Goal: Task Accomplishment & Management: Manage account settings

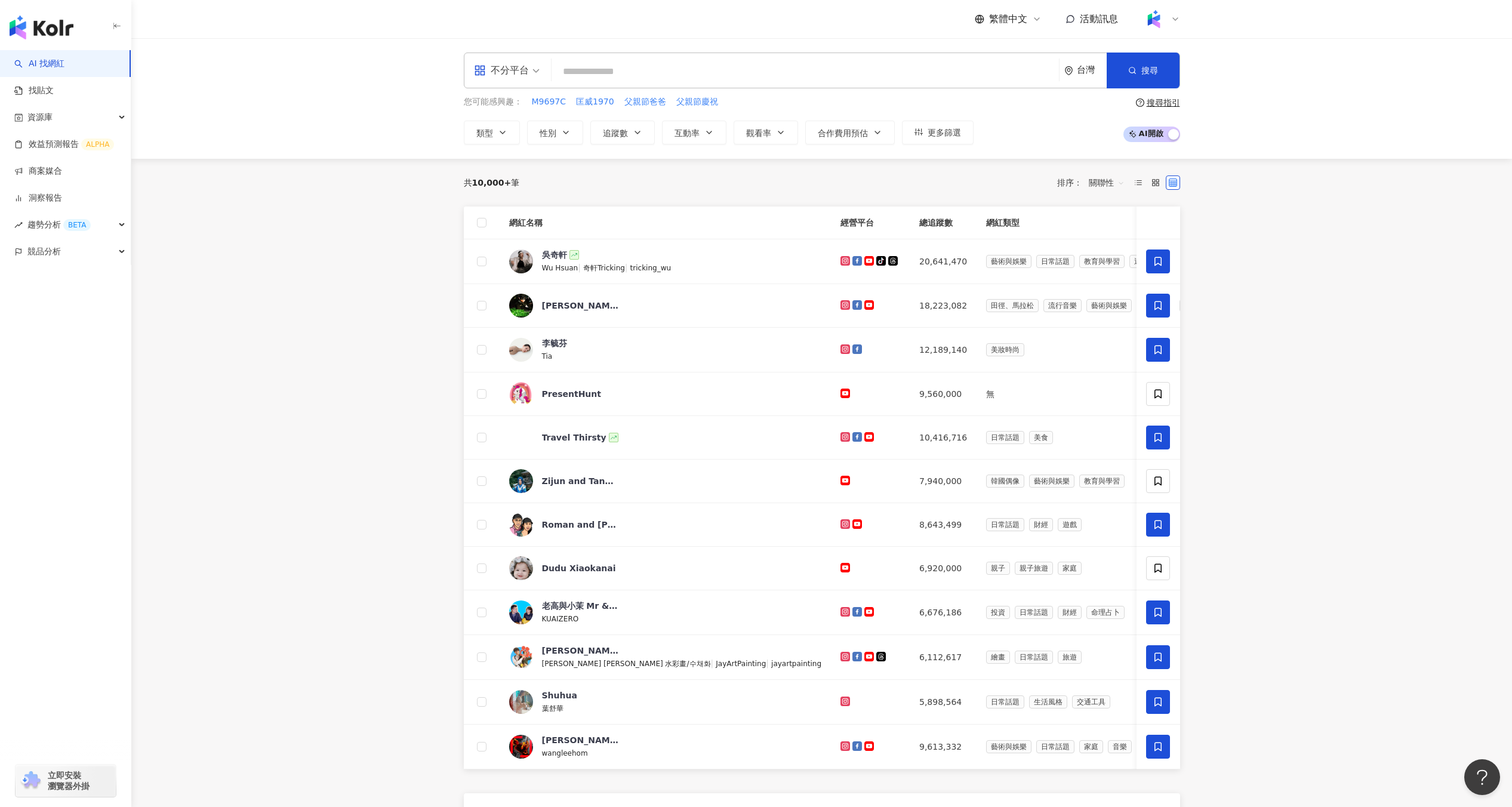
click at [1161, 18] on img at bounding box center [1154, 19] width 23 height 23
click at [1176, 162] on span "切換工作區" at bounding box center [1186, 162] width 42 height 9
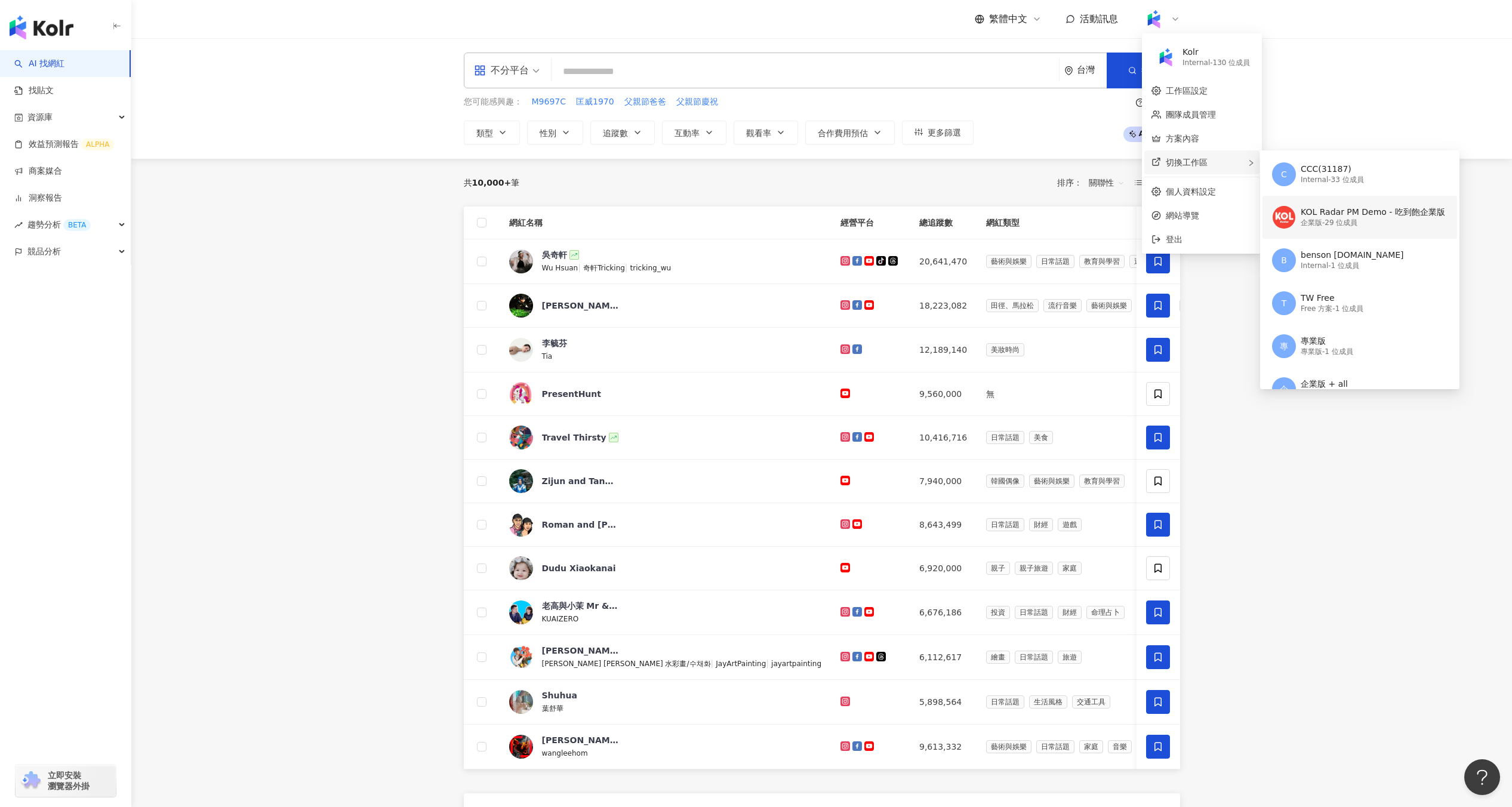
click at [1294, 222] on span at bounding box center [1284, 217] width 24 height 24
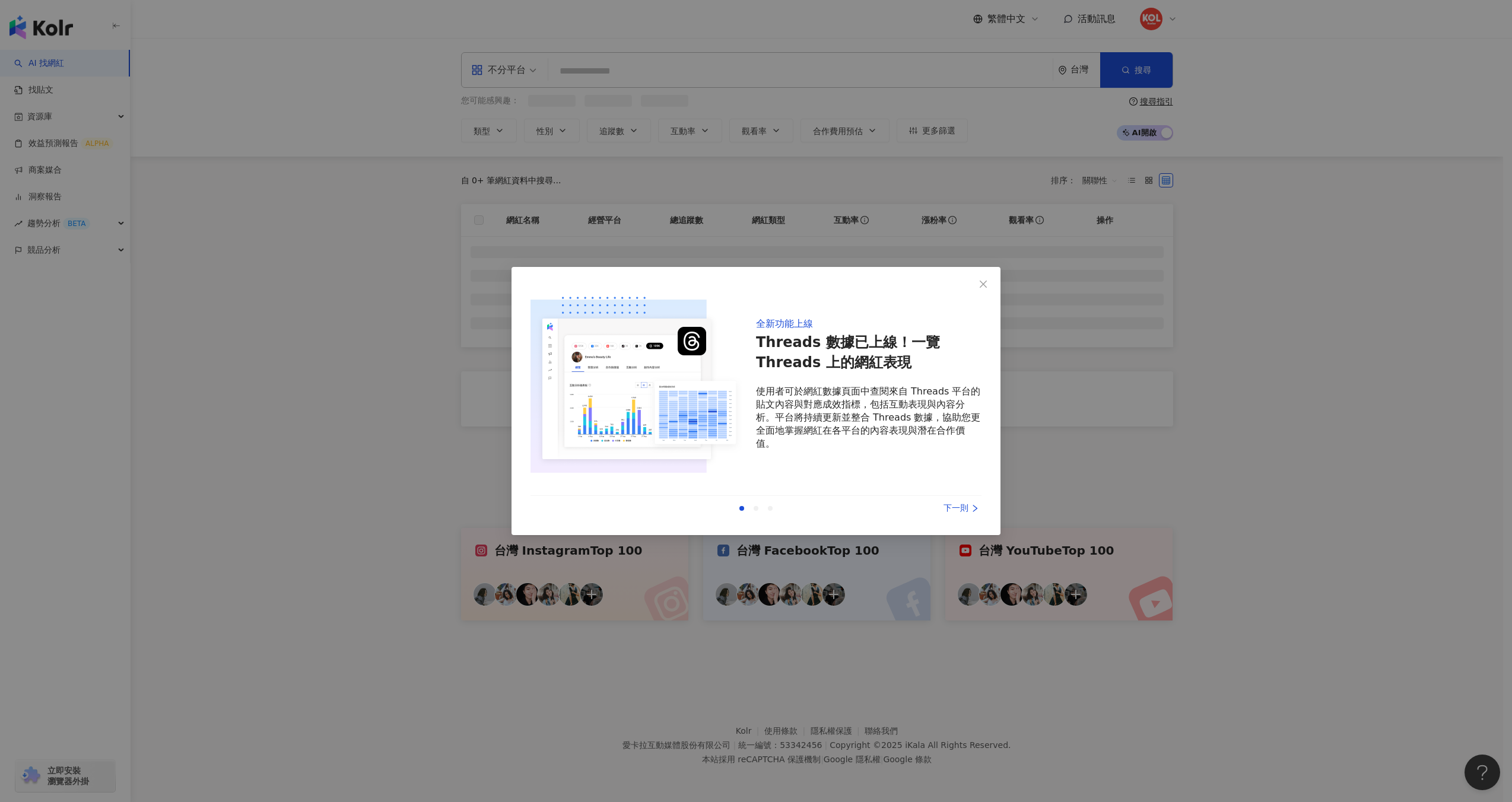
click at [996, 127] on div "全新功能上線 Threads 數據已上線！一覽 Threads 上的網紅表現 使用者可於網紅數據頁面中查閱來自 Threads 平台的貼文內容與對應成效指標，…" at bounding box center [756, 401] width 1512 height 802
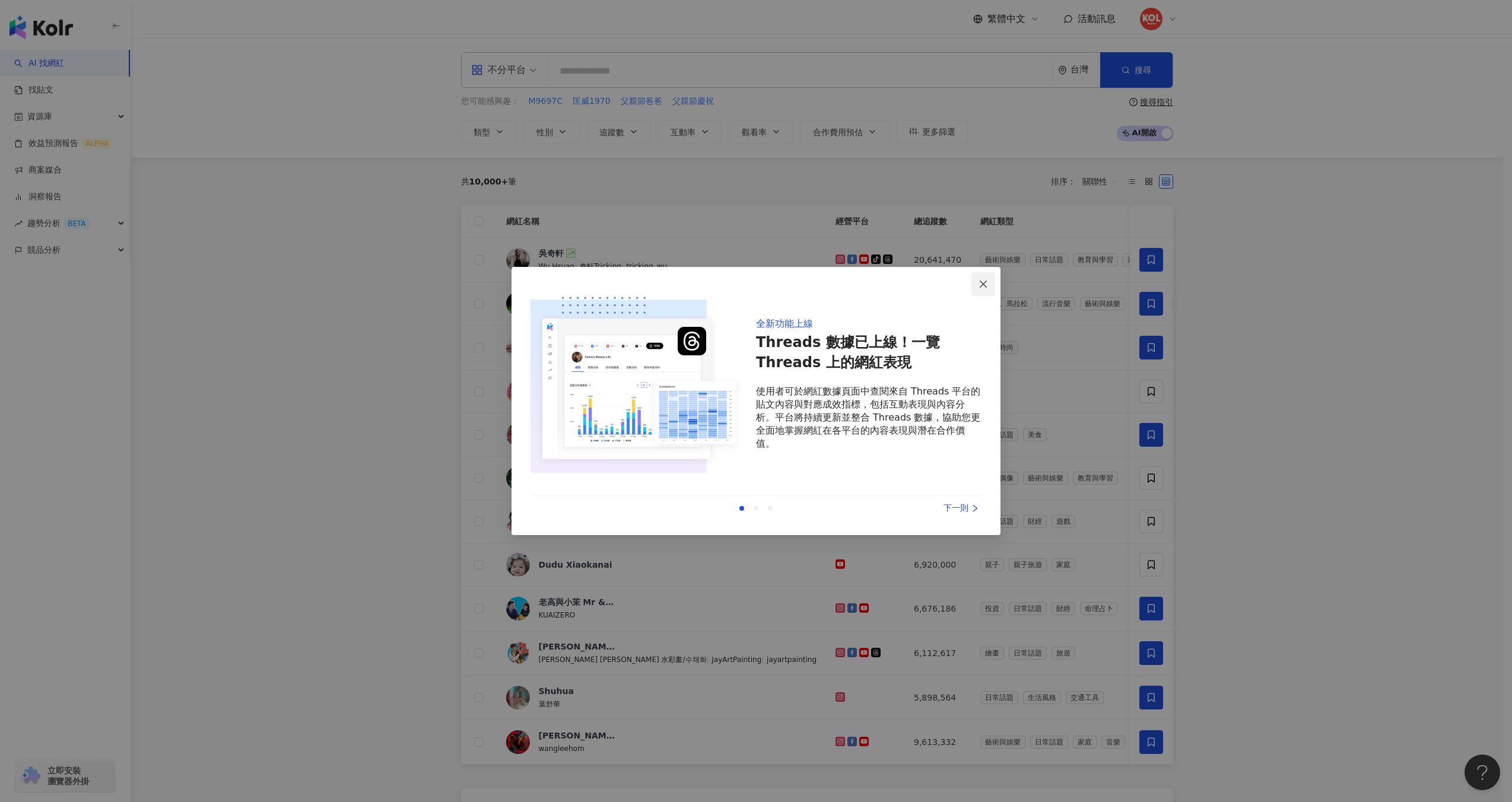
click at [977, 285] on span "Close" at bounding box center [983, 284] width 24 height 9
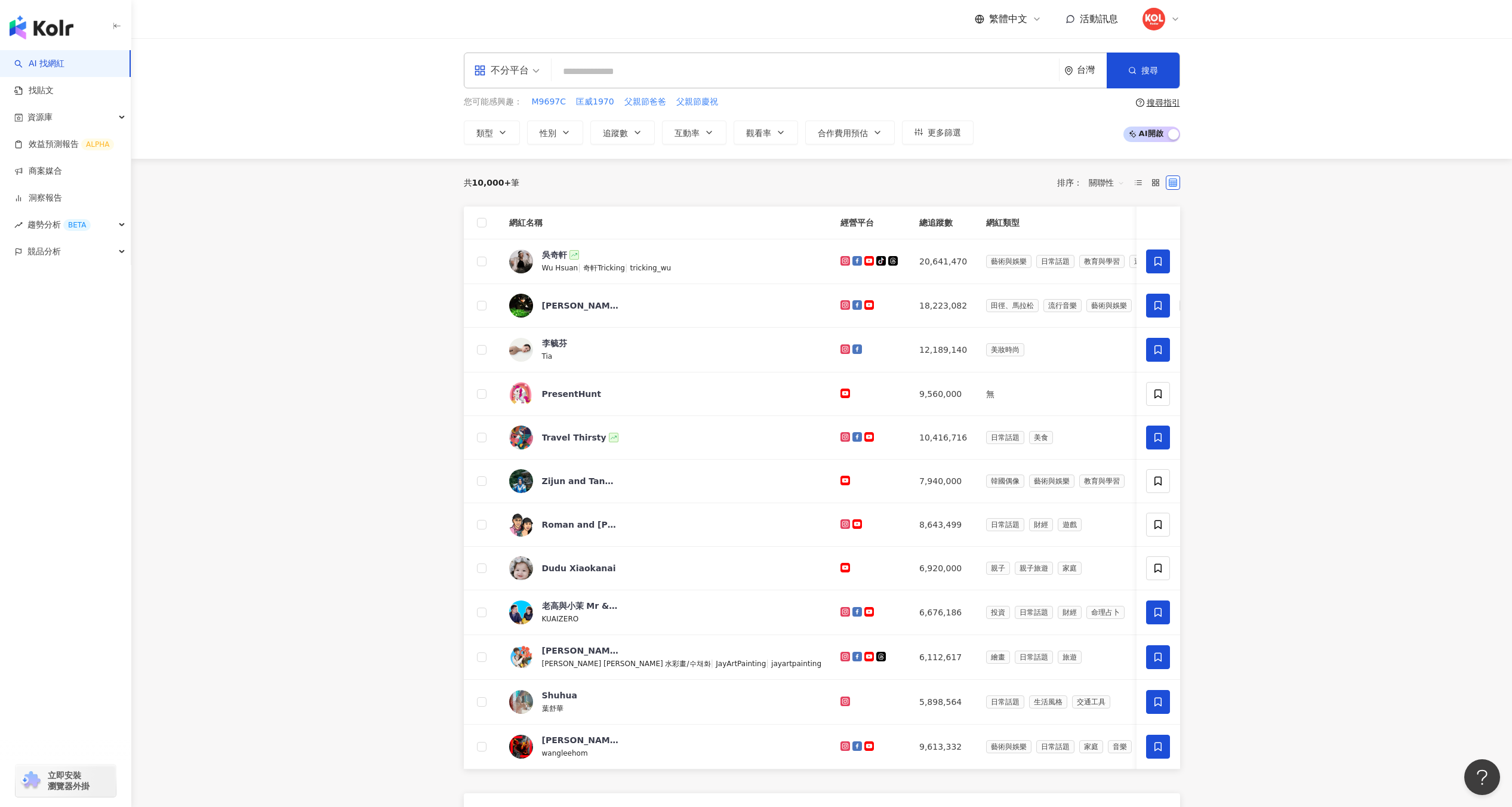
click at [1088, 77] on div "台灣" at bounding box center [1085, 70] width 43 height 34
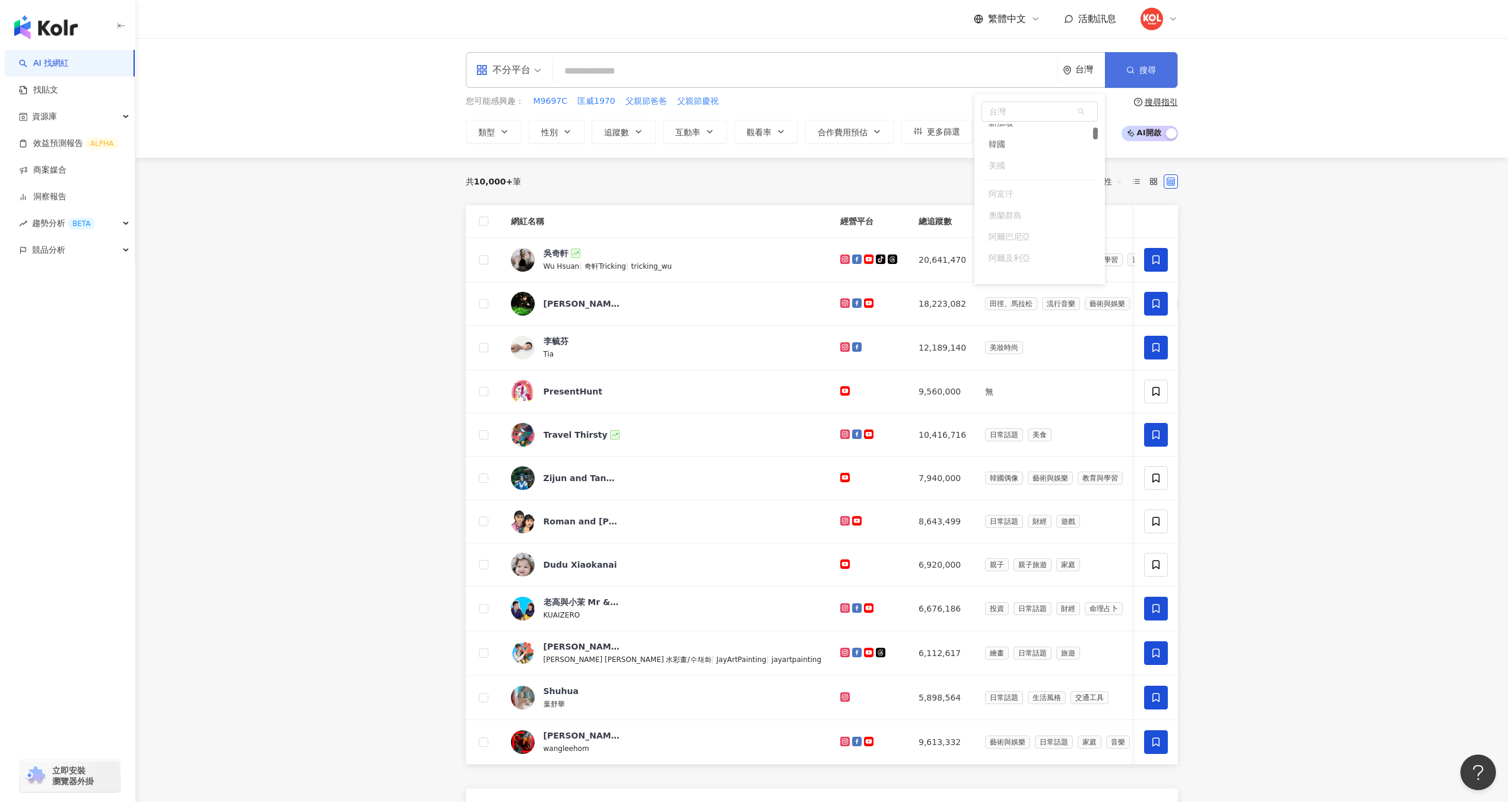
scroll to position [157, 0]
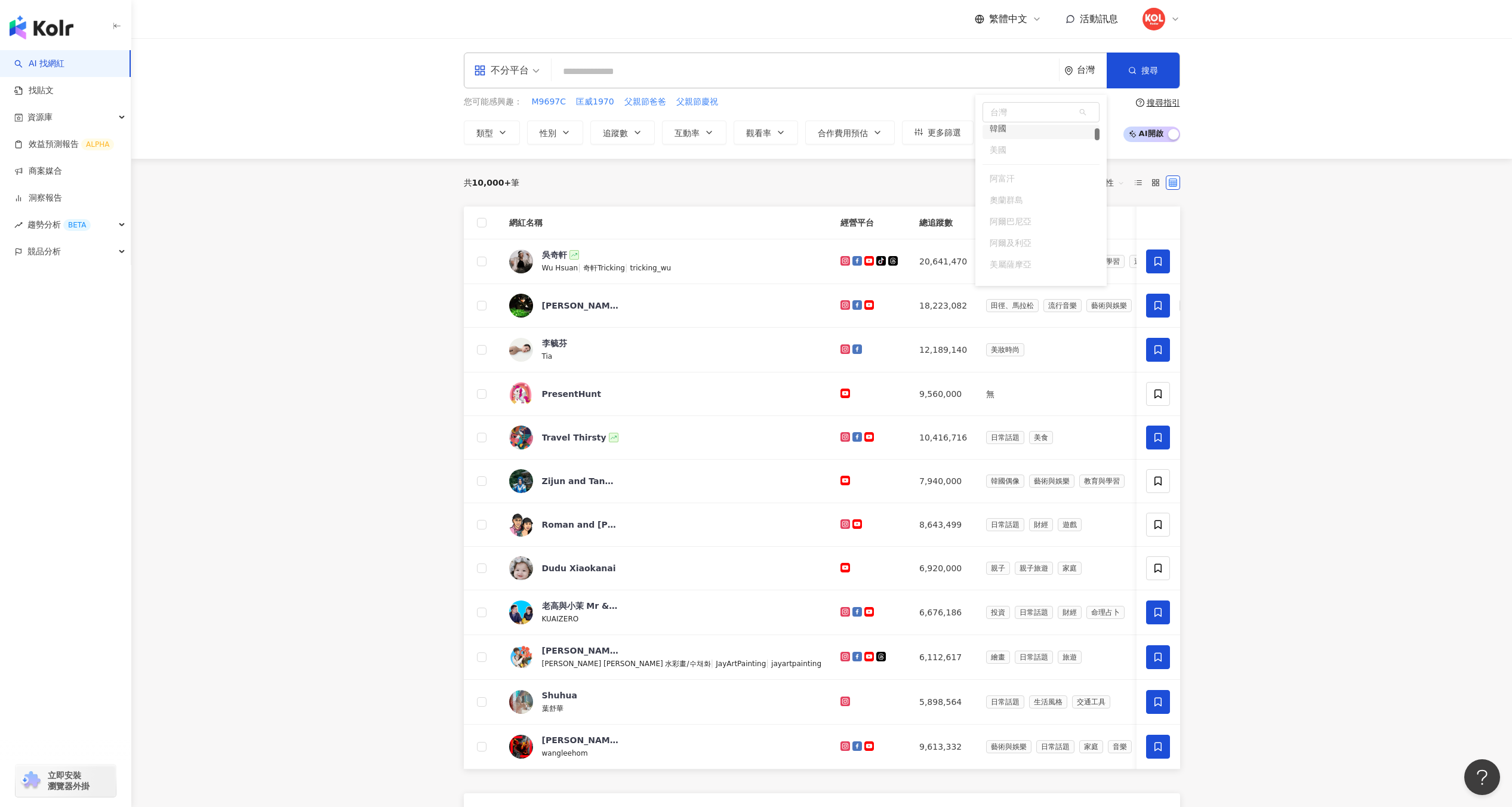
click at [915, 98] on div "您可能感興趣： M9697C 匡威1970 父親節爸爸 父親節慶祝" at bounding box center [718, 101] width 509 height 13
click at [961, 130] on button "更多篩選" at bounding box center [938, 132] width 72 height 24
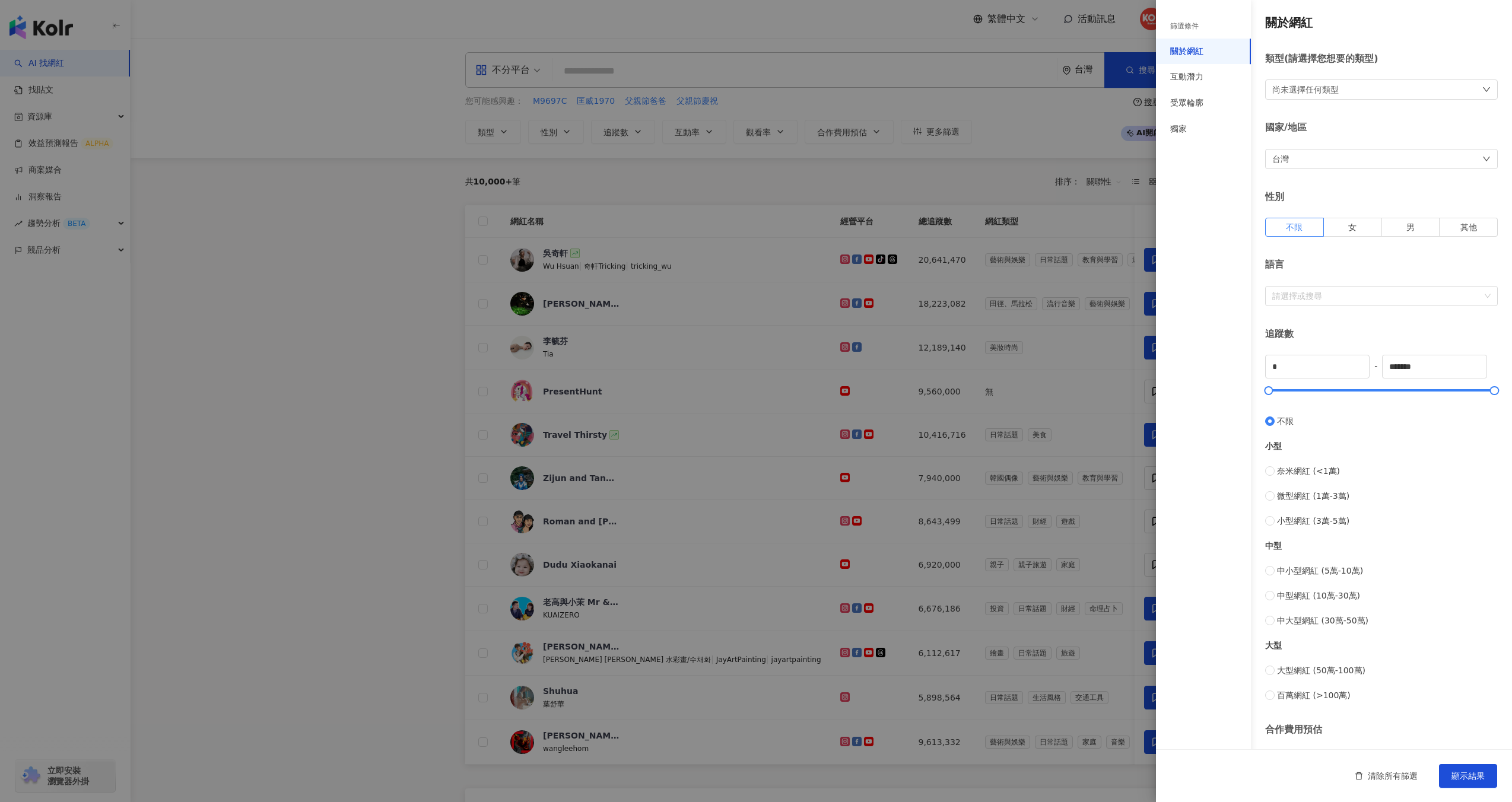
click at [1325, 165] on div "台灣" at bounding box center [1382, 159] width 232 height 20
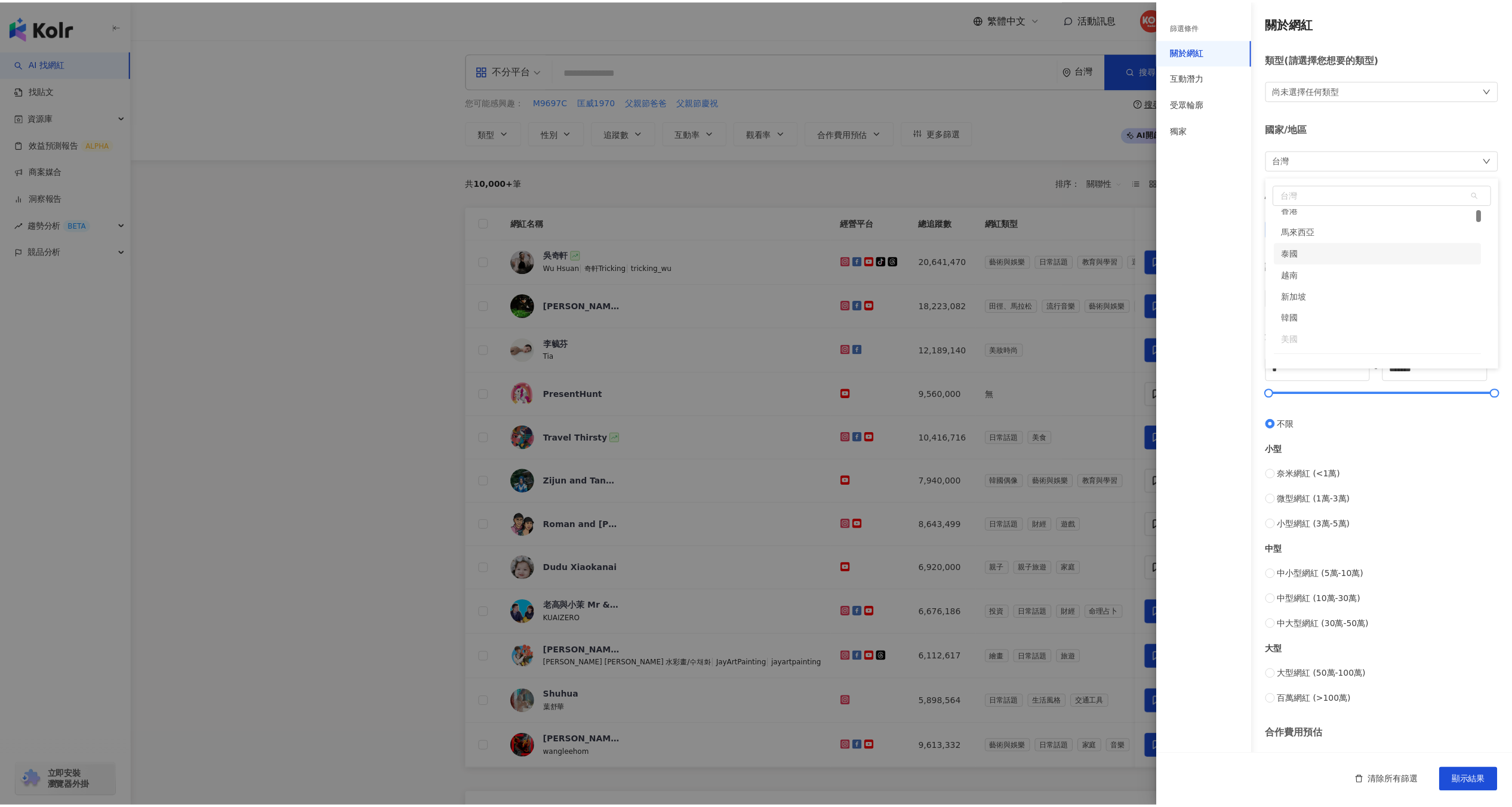
scroll to position [0, 0]
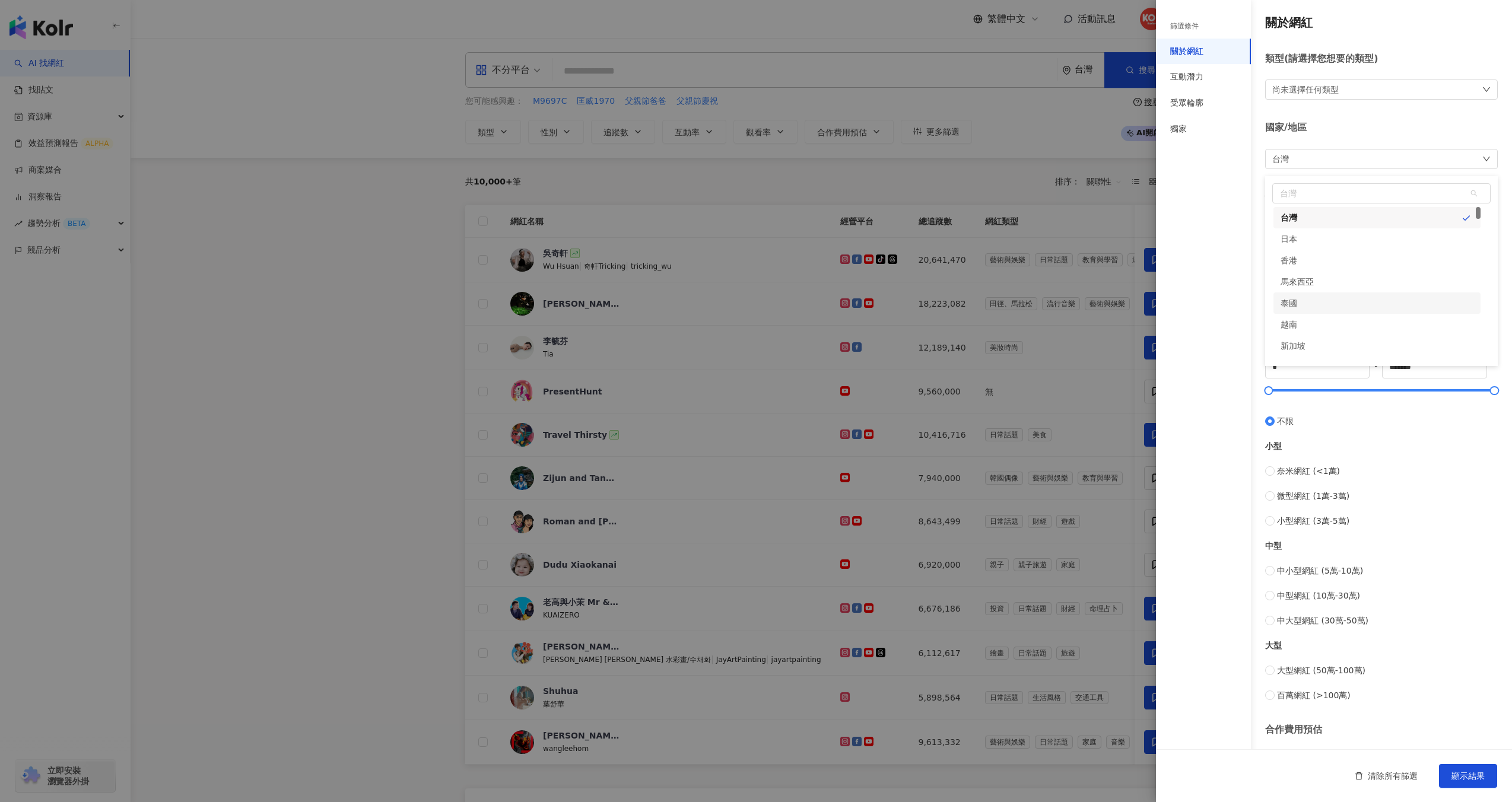
click at [1063, 154] on div at bounding box center [756, 401] width 1512 height 802
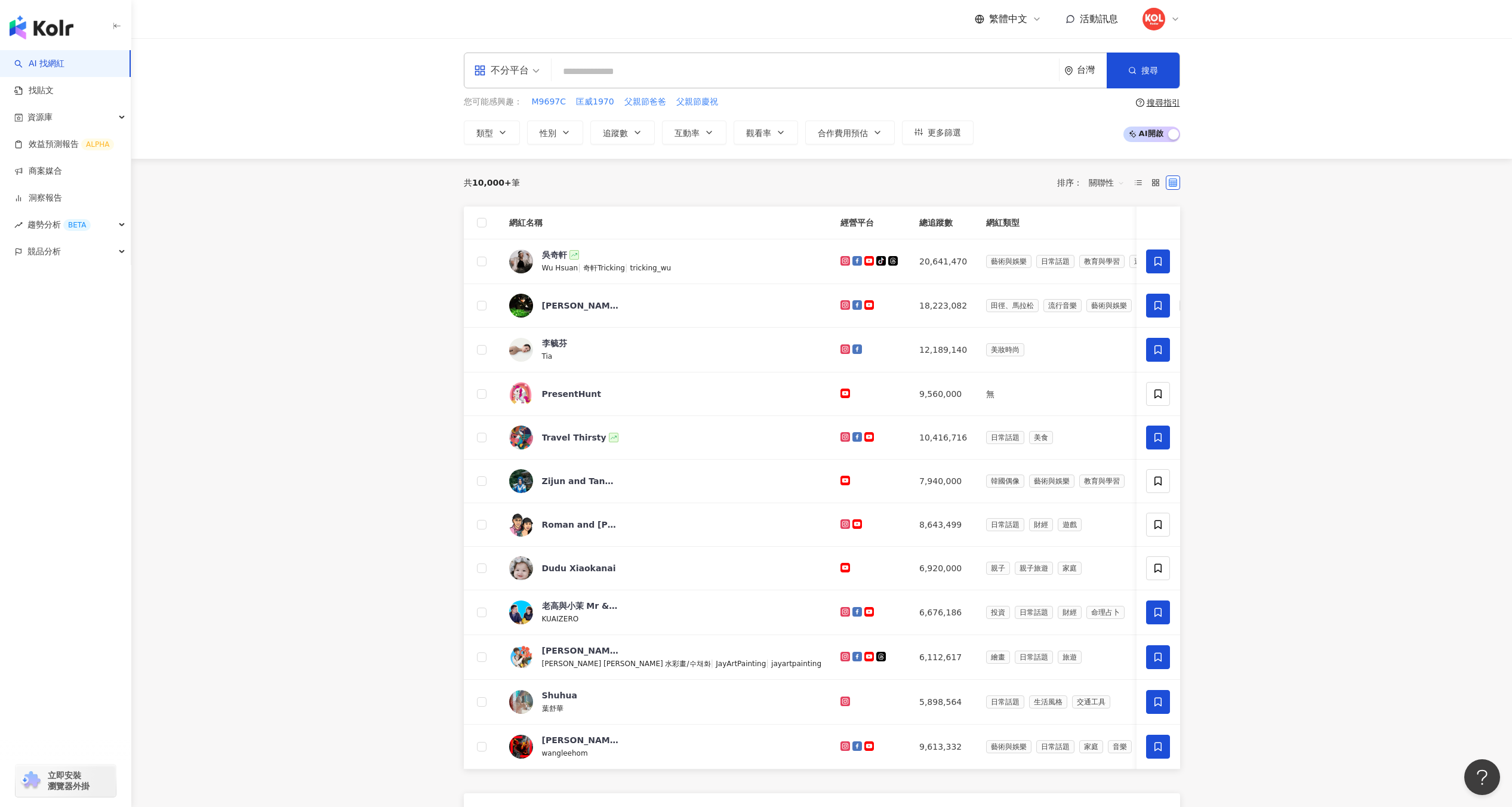
click at [1176, 22] on icon at bounding box center [1175, 19] width 9 height 9
click at [1074, 130] on div "您可能感興趣： M9697C 匡威1970 父親節爸爸 父親節慶祝 類型 性別 追蹤數 互動率 觀看率 合作費用預估 更多篩選 篩選條件 關於網紅 互動潛力 …" at bounding box center [822, 120] width 716 height 49
click at [1162, 18] on img at bounding box center [1154, 19] width 23 height 23
click at [1194, 166] on span "切換工作區" at bounding box center [1186, 162] width 42 height 9
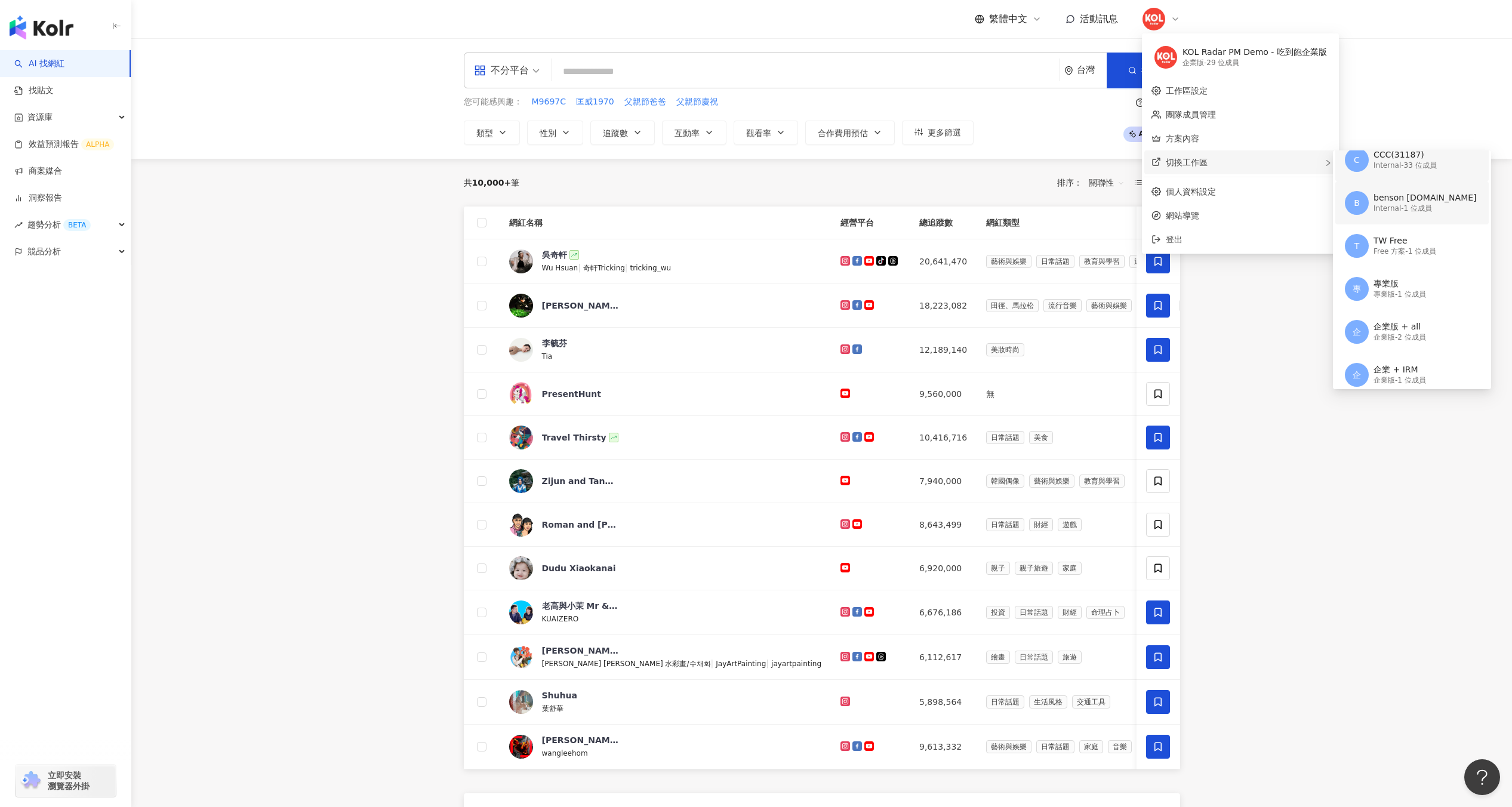
scroll to position [59, 0]
click at [1368, 277] on div "專 專業版 專業版 - 1 位成員" at bounding box center [1410, 288] width 132 height 43
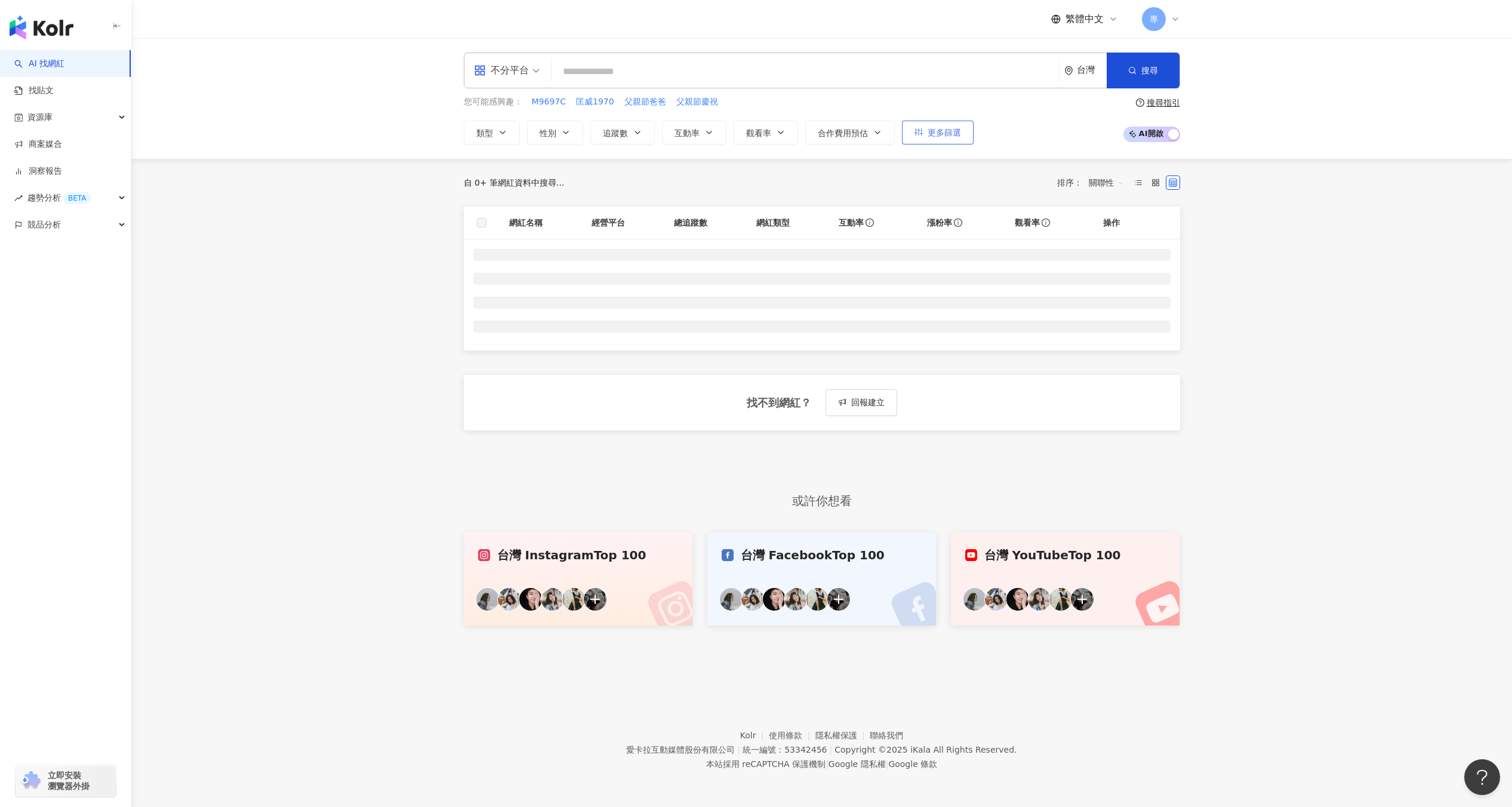
click at [951, 124] on button "更多篩選" at bounding box center [938, 132] width 72 height 24
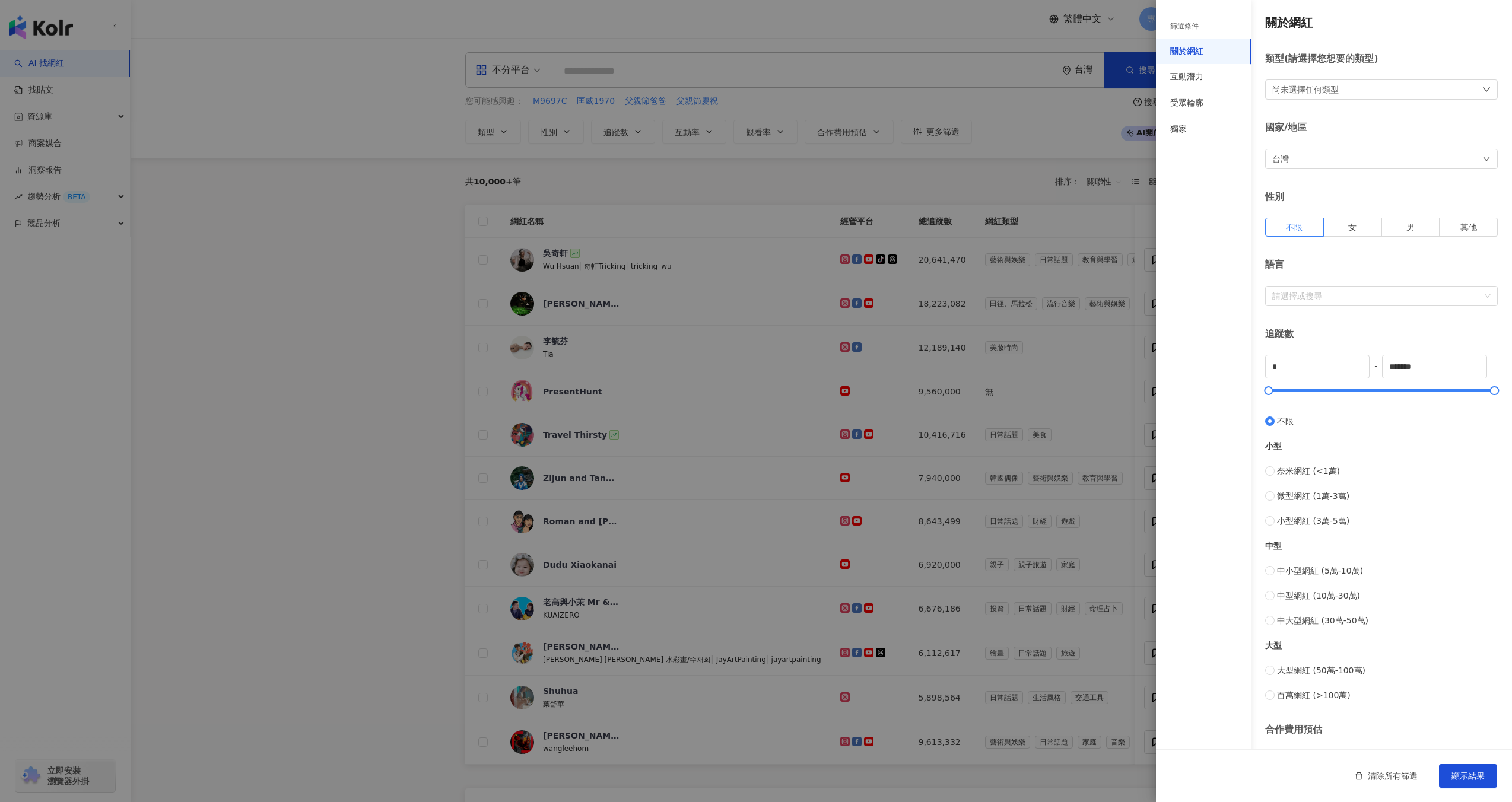
click at [1010, 105] on div at bounding box center [756, 401] width 1512 height 802
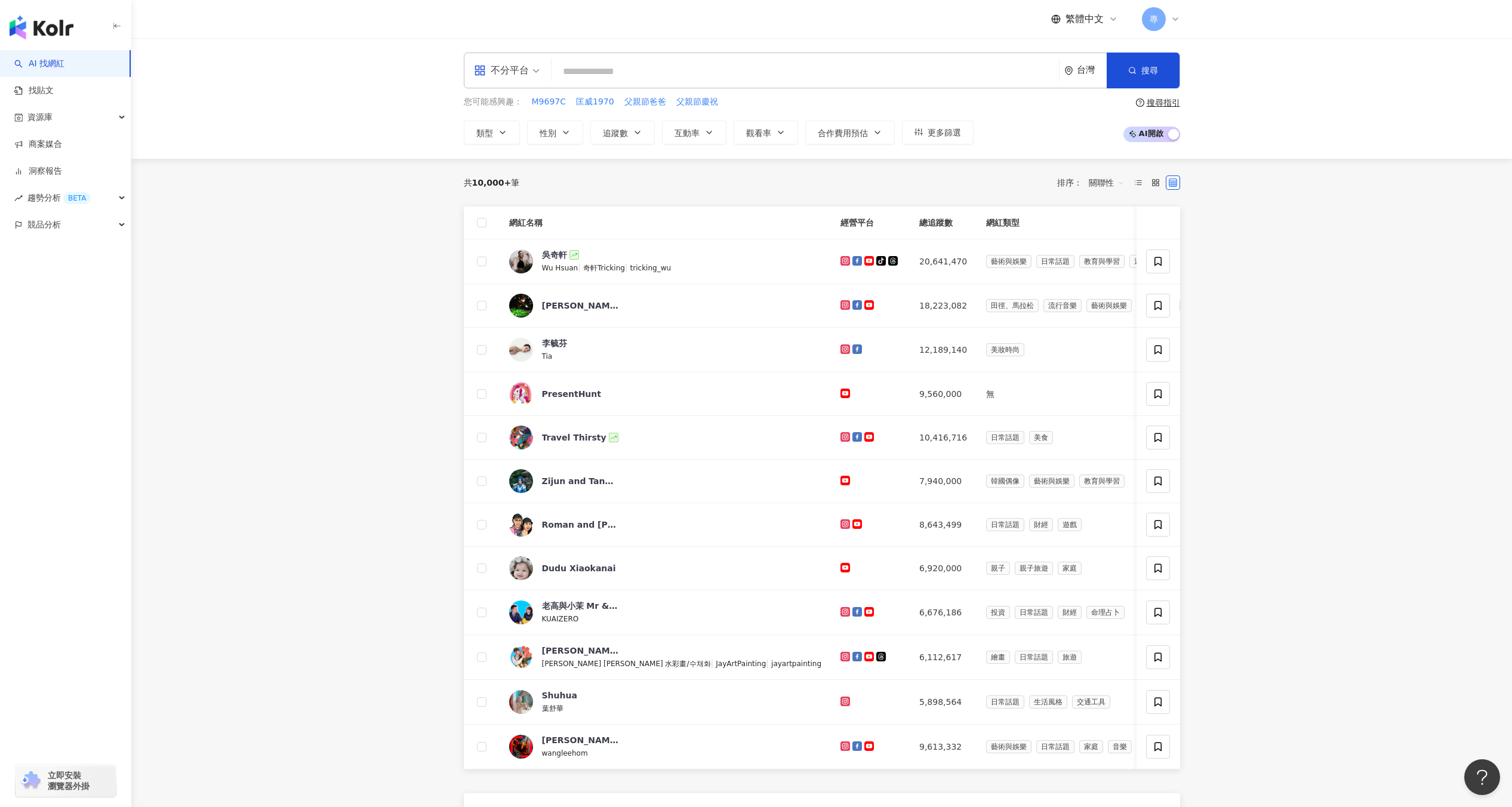
click at [1165, 22] on span "專" at bounding box center [1153, 19] width 24 height 24
click at [1165, 168] on div "切換工作區" at bounding box center [1194, 162] width 100 height 24
click at [1049, 110] on div "您可能感興趣： M9697C 匡威1970 父親節爸爸 父親節慶祝 類型 性別 追蹤數 互動率 觀看率 合作費用預估 更多篩選 篩選條件 關於網紅 互動潛力 …" at bounding box center [822, 120] width 716 height 49
click at [1076, 64] on div "台灣" at bounding box center [1085, 70] width 43 height 34
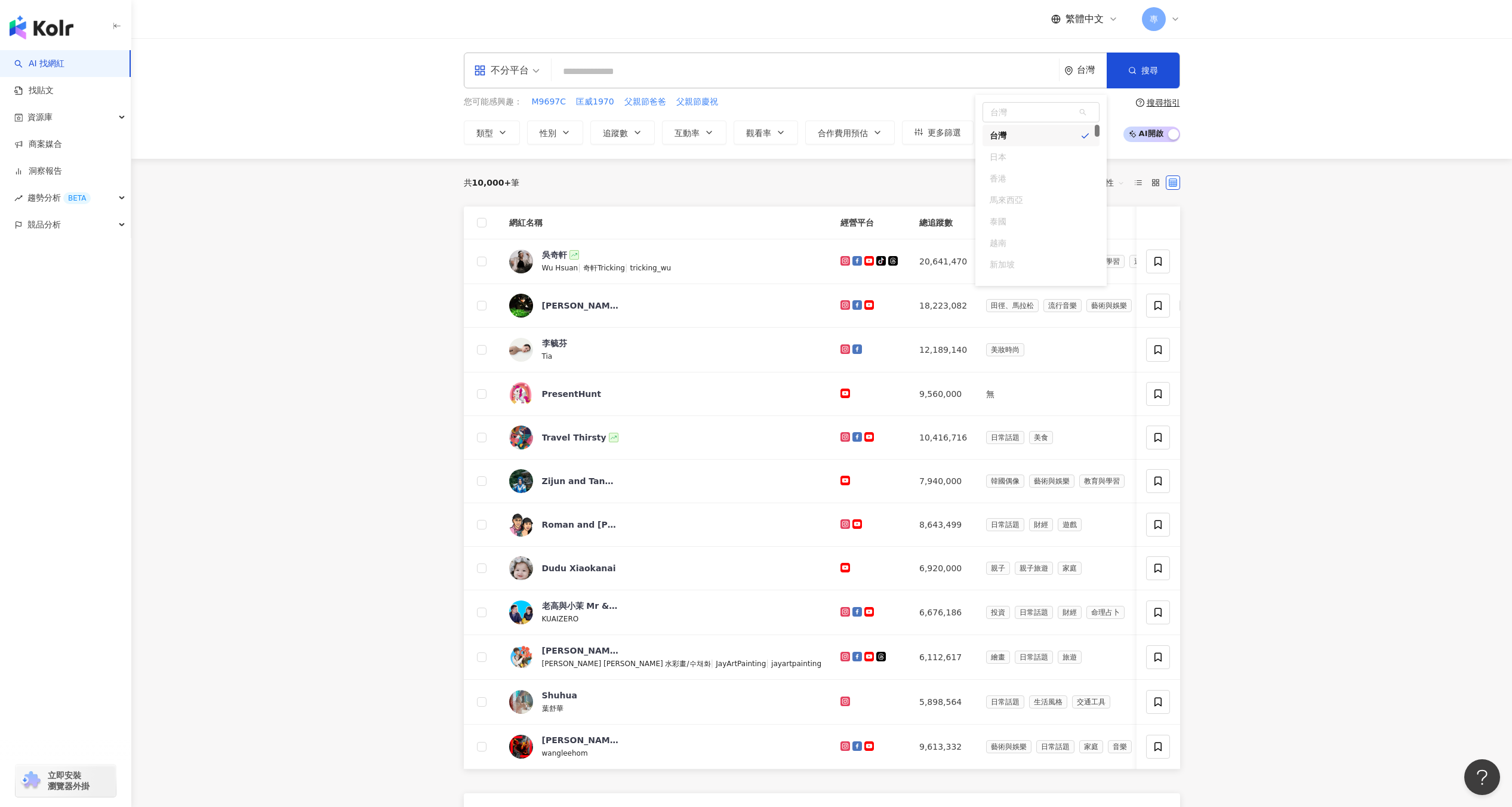
click at [1119, 116] on div "您可能感興趣： M9697C 匡威1970 父親節爸爸 父親節慶祝 類型 性別 追蹤數 互動率 觀看率 合作費用預估 更多篩選 篩選條件 關於網紅 互動潛力 …" at bounding box center [822, 120] width 716 height 49
click at [955, 128] on span "更多篩選" at bounding box center [944, 132] width 33 height 9
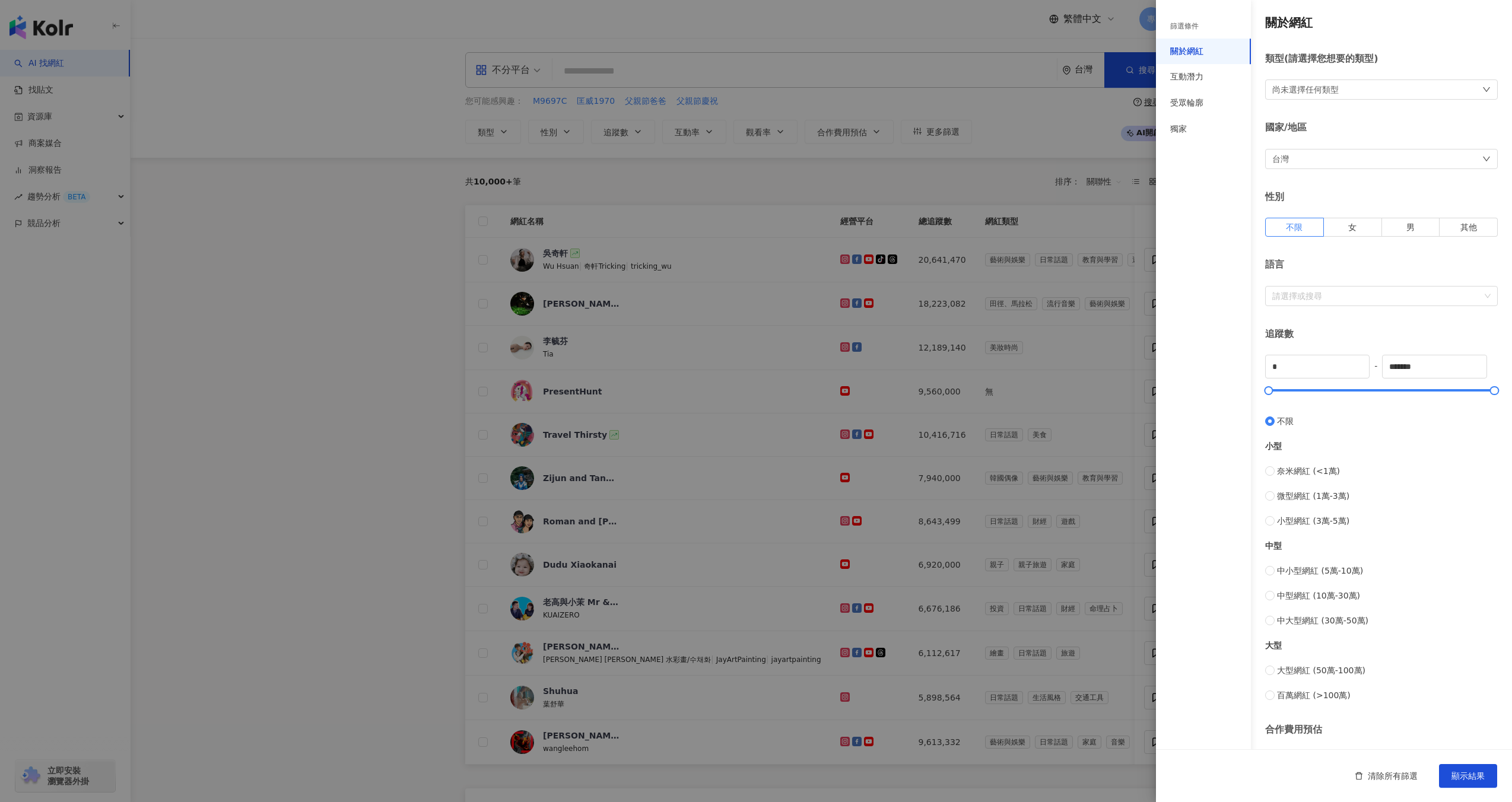
click at [1321, 169] on div "台灣" at bounding box center [1382, 159] width 232 height 20
click at [1077, 118] on div at bounding box center [756, 401] width 1512 height 802
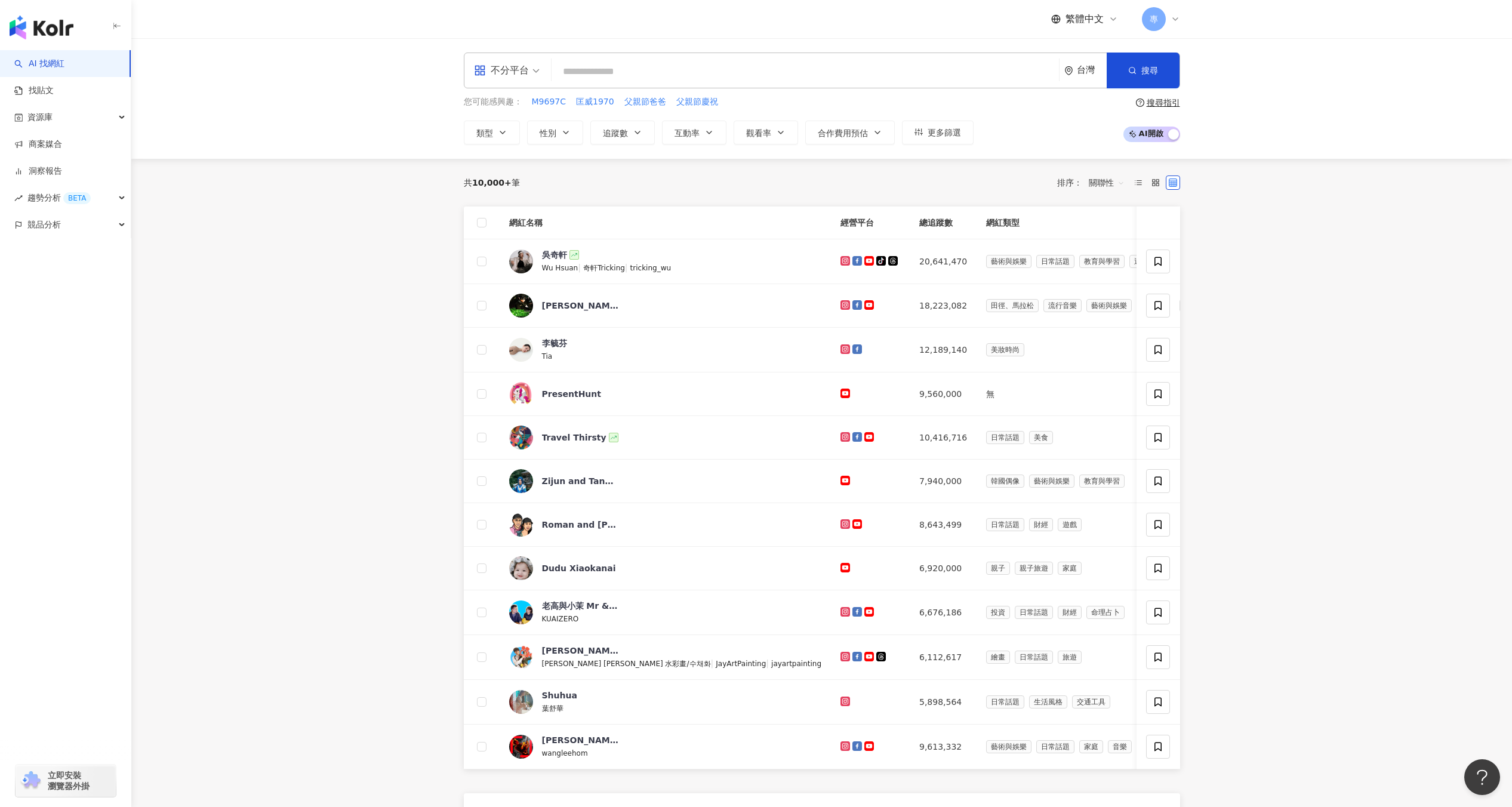
click at [1168, 11] on div "專" at bounding box center [1161, 19] width 39 height 24
click at [1197, 166] on div "切換工作區 Kolr Internal - 130 位成員 C CCC(31187) Internal - 33 位成員 KOL Radar PM Demo …" at bounding box center [1194, 162] width 100 height 24
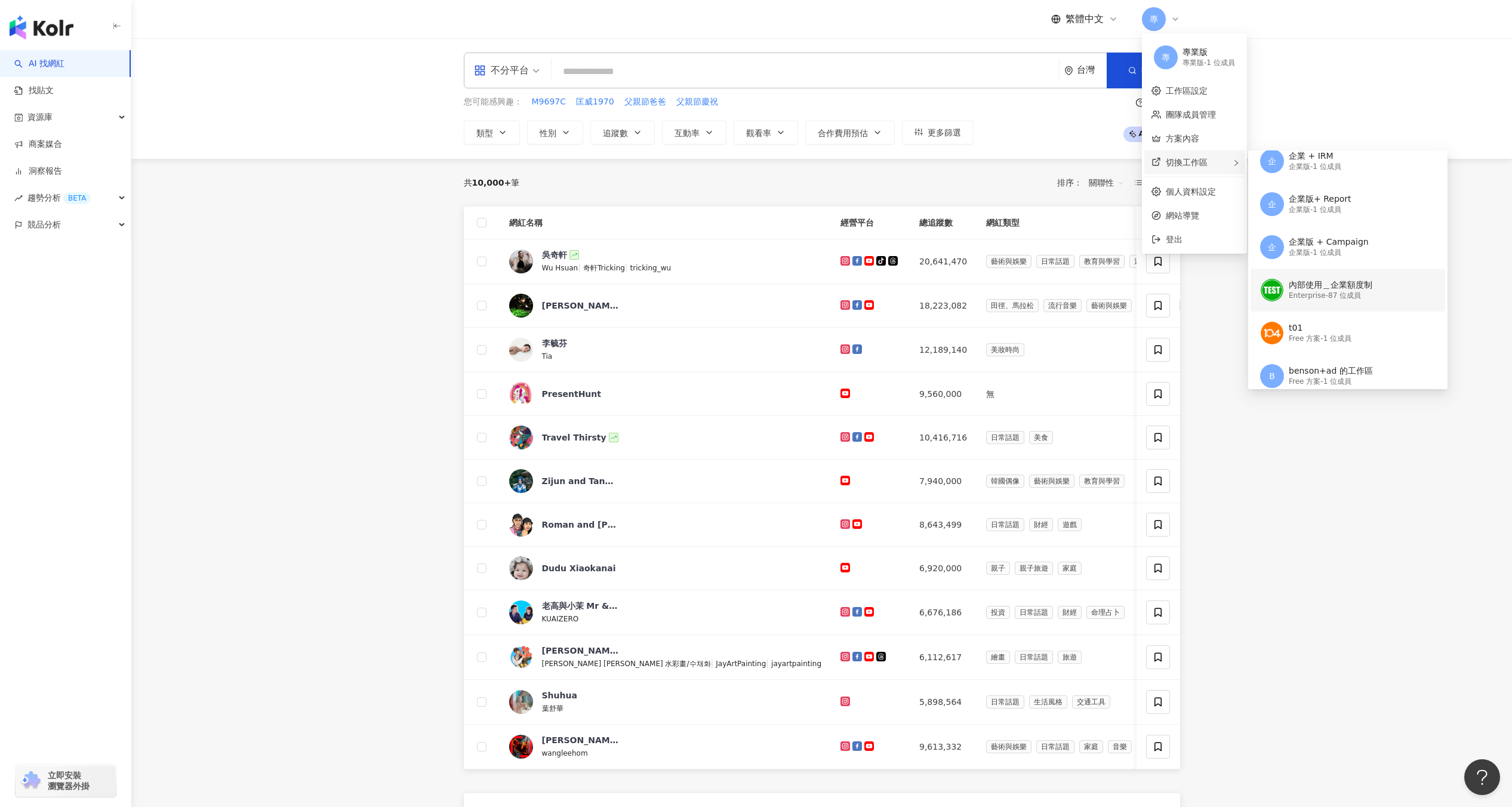
scroll to position [279, 0]
click at [1362, 279] on div "內部使用＿企業額度制" at bounding box center [1330, 278] width 84 height 12
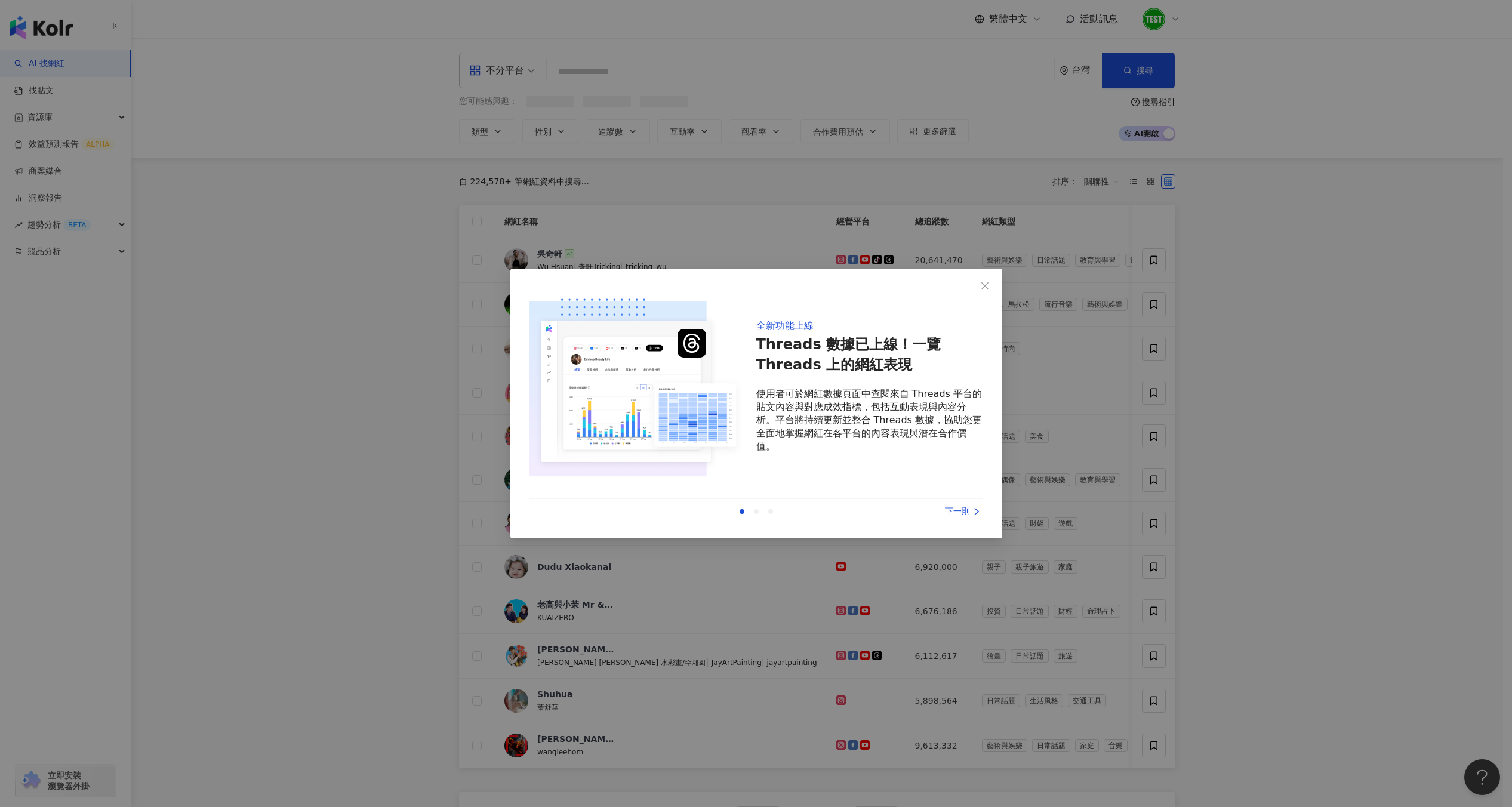
click at [992, 165] on div "全新功能上線 Threads 數據已上線！一覽 Threads 上的網紅表現 使用者可於網紅數據頁面中查閱來自 Threads 平台的貼文內容與對應成效指標，…" at bounding box center [756, 404] width 1512 height 807
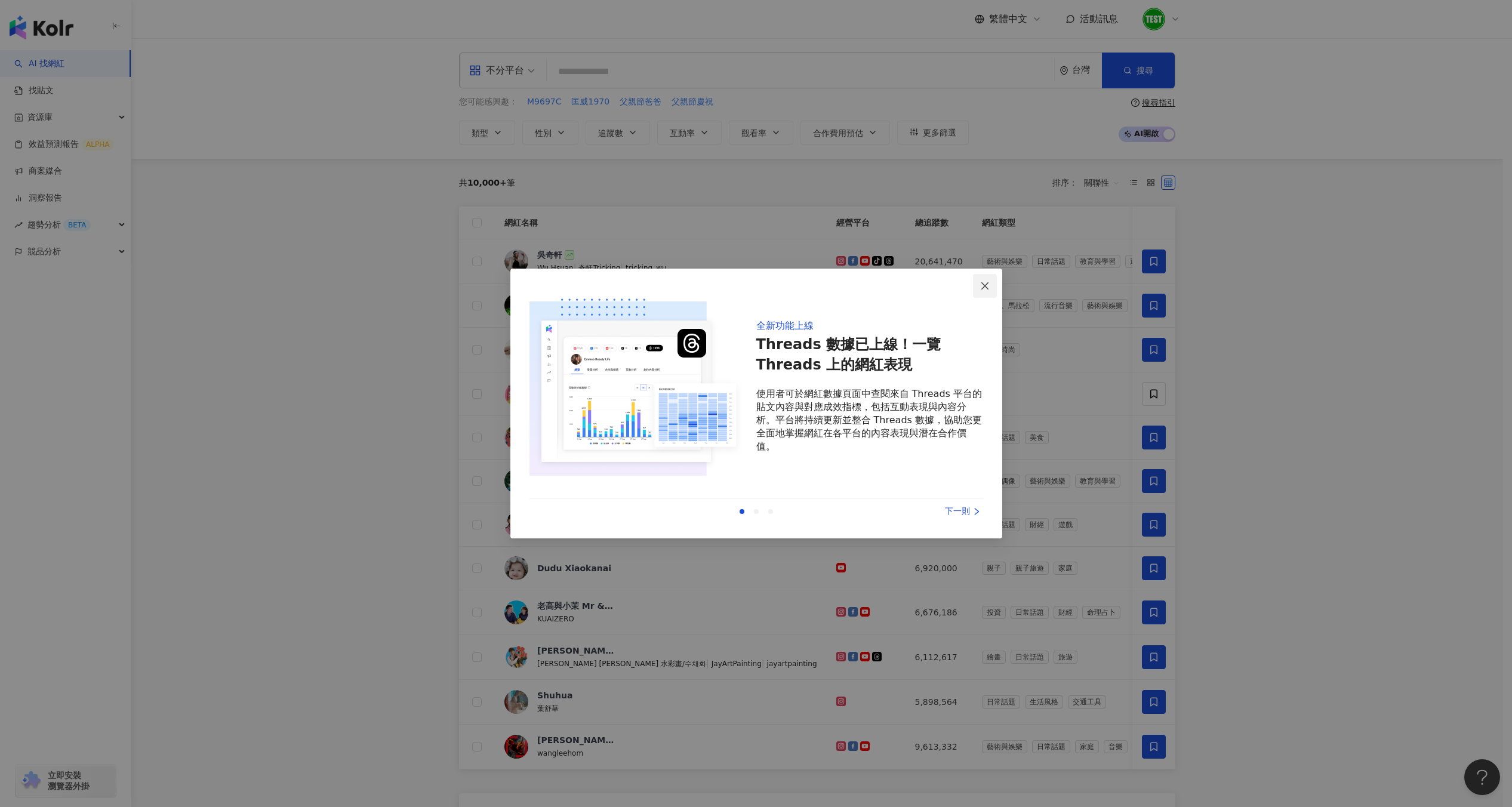
click at [989, 286] on span "Close" at bounding box center [984, 286] width 24 height 9
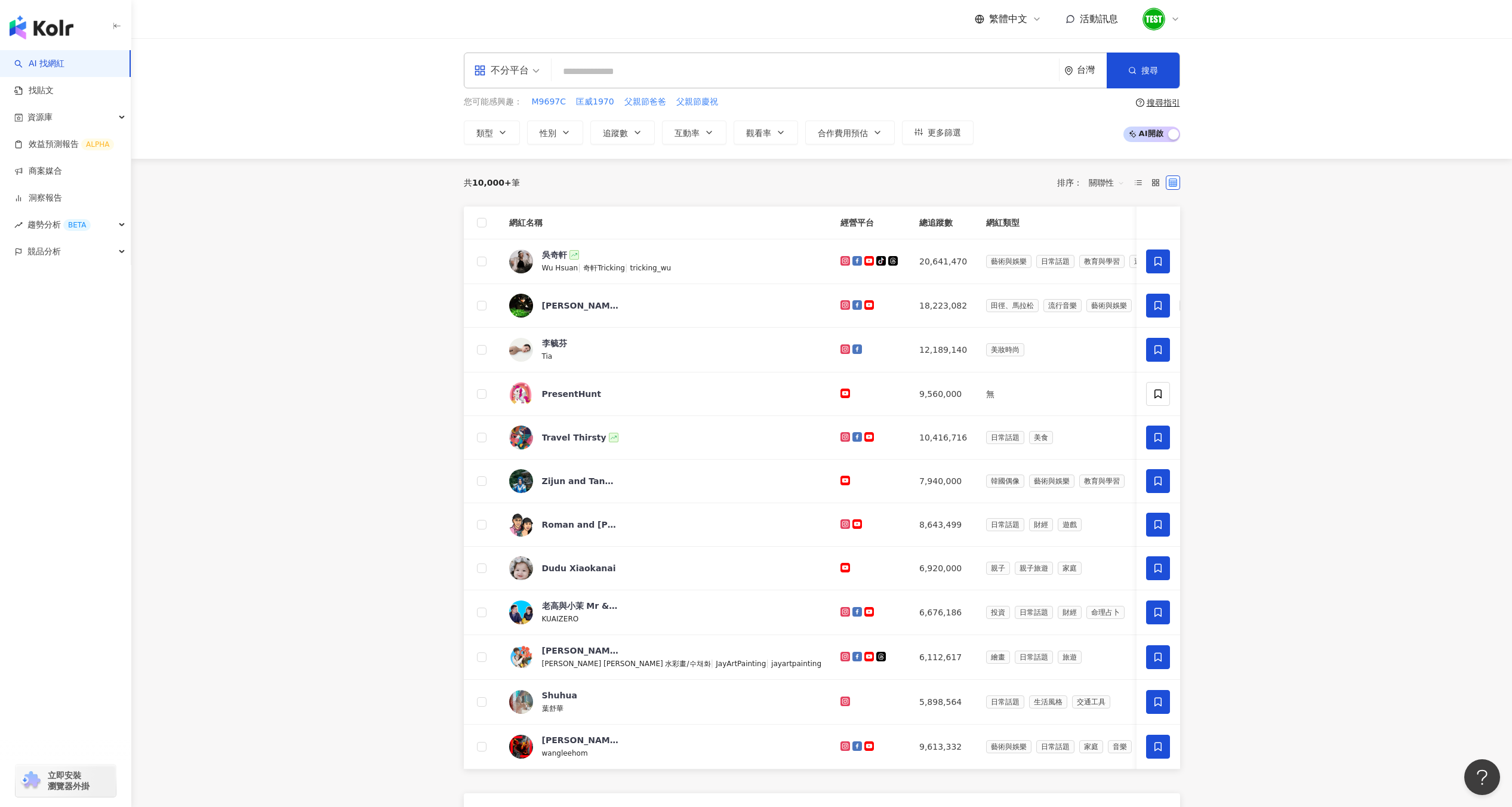
click at [1075, 74] on div "台灣" at bounding box center [1085, 70] width 43 height 34
click at [945, 107] on div "您可能感興趣： M9697C 匡威1970 父親節爸爸 父親節慶祝" at bounding box center [718, 101] width 509 height 13
click at [945, 140] on button "更多篩選" at bounding box center [938, 132] width 72 height 24
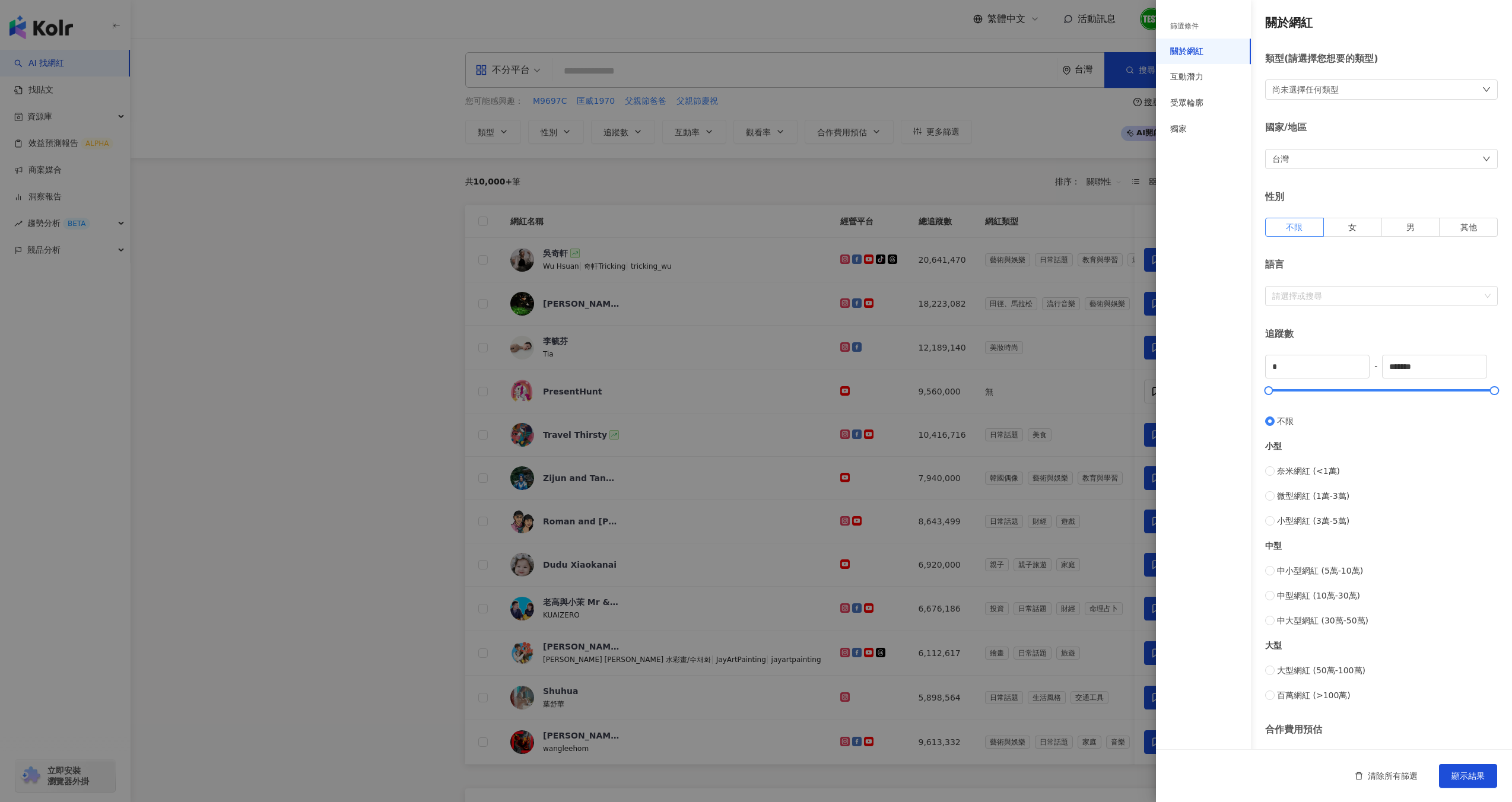
click at [1354, 152] on div "台灣" at bounding box center [1382, 159] width 232 height 20
click at [1093, 137] on div at bounding box center [756, 401] width 1512 height 802
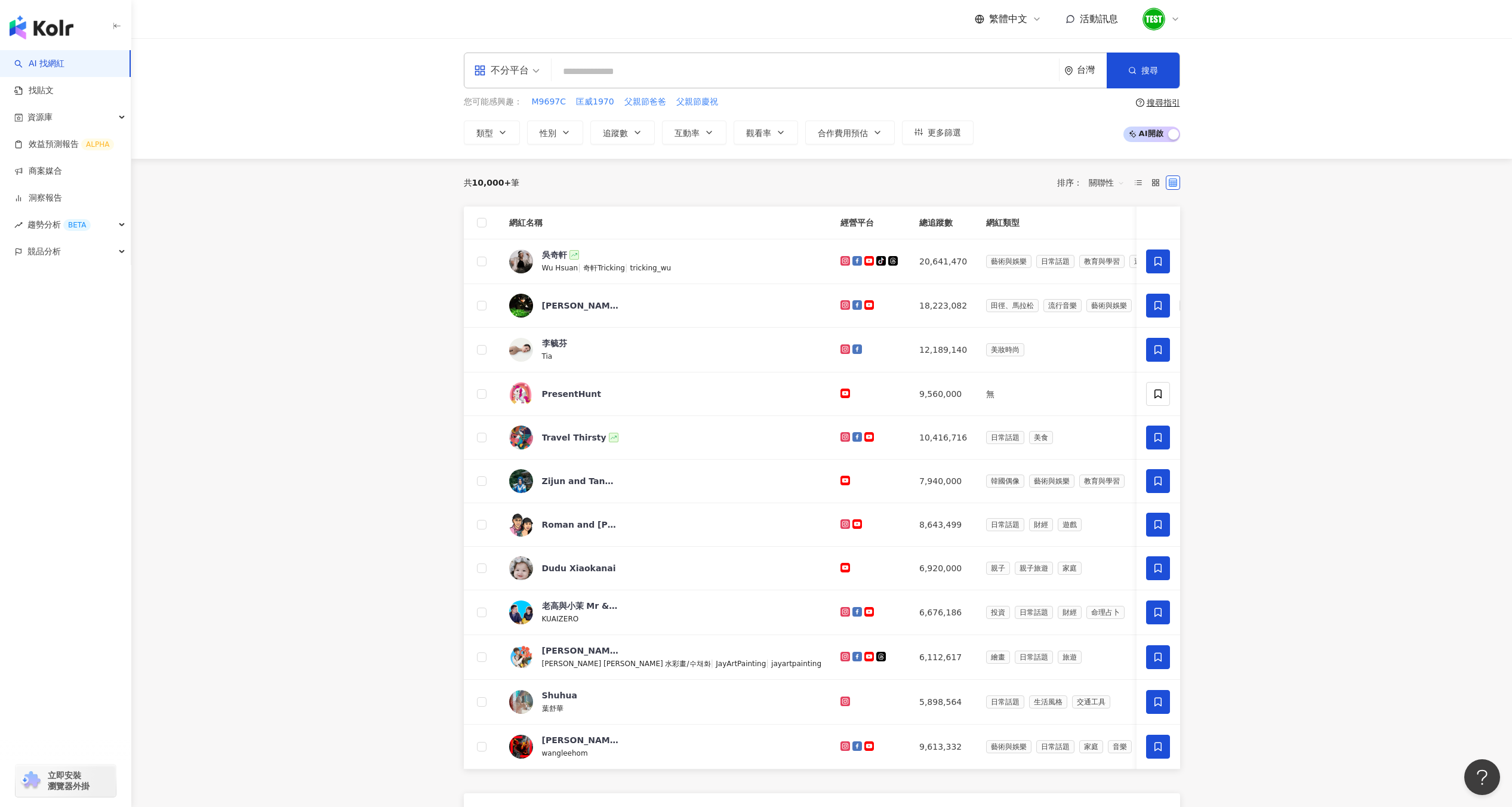
click at [1165, 2] on div "繁體中文 活動訊息" at bounding box center [822, 19] width 716 height 39
click at [1156, 22] on img at bounding box center [1154, 19] width 23 height 23
click at [1232, 166] on div "切換工作區" at bounding box center [1210, 162] width 131 height 24
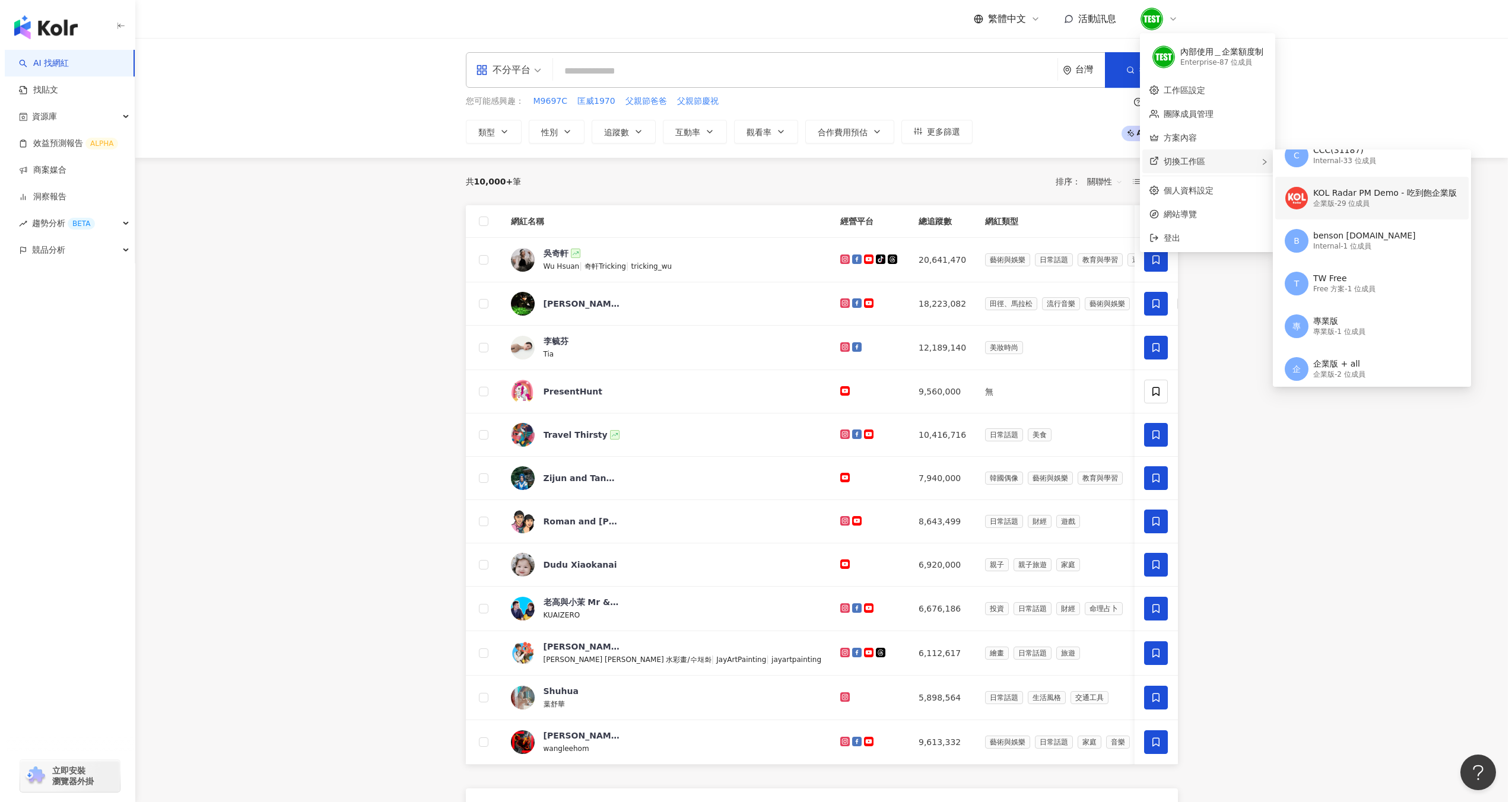
scroll to position [0, 0]
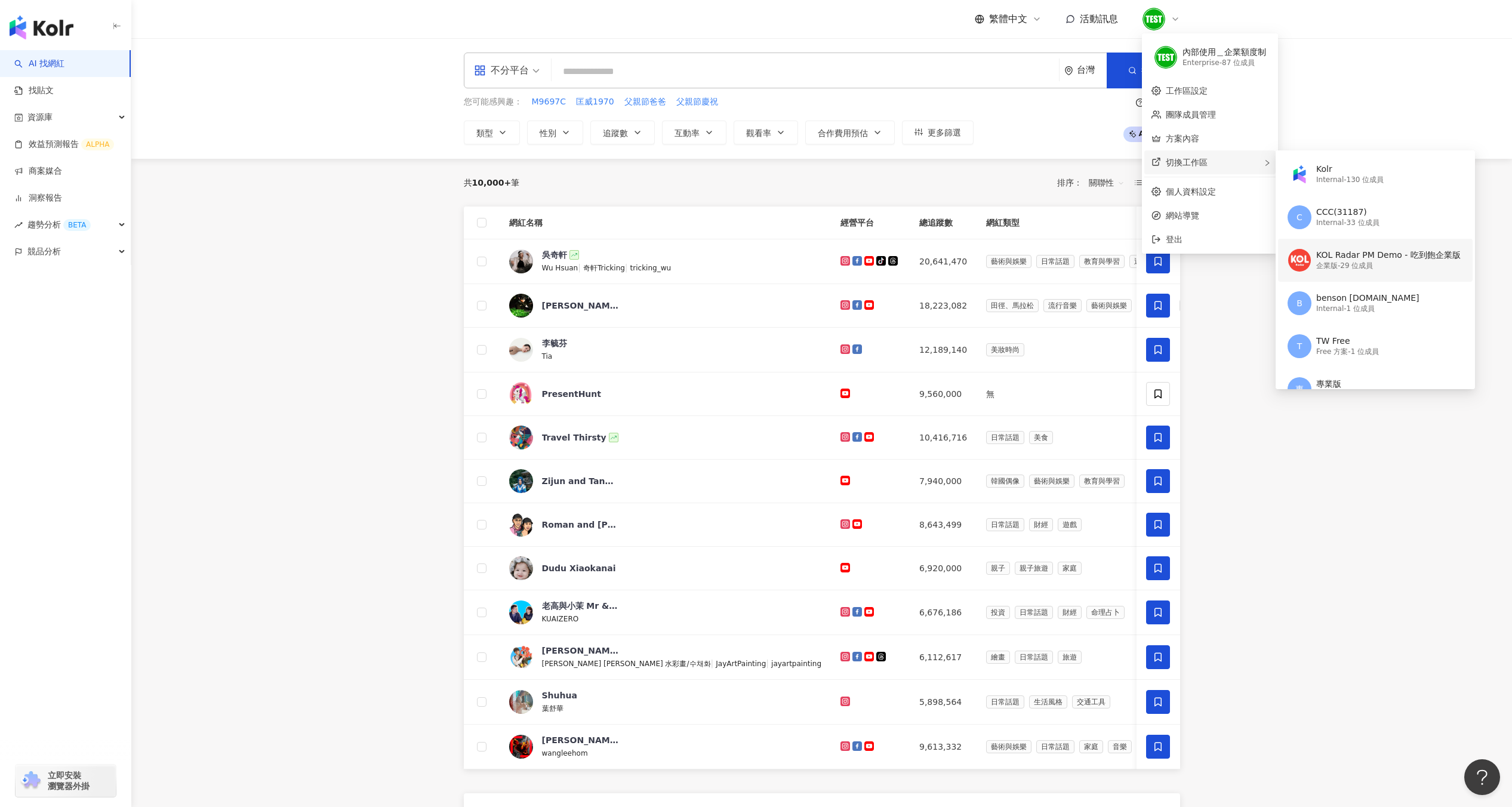
click at [1353, 271] on div "企業版 - 29 位成員" at bounding box center [1388, 266] width 145 height 10
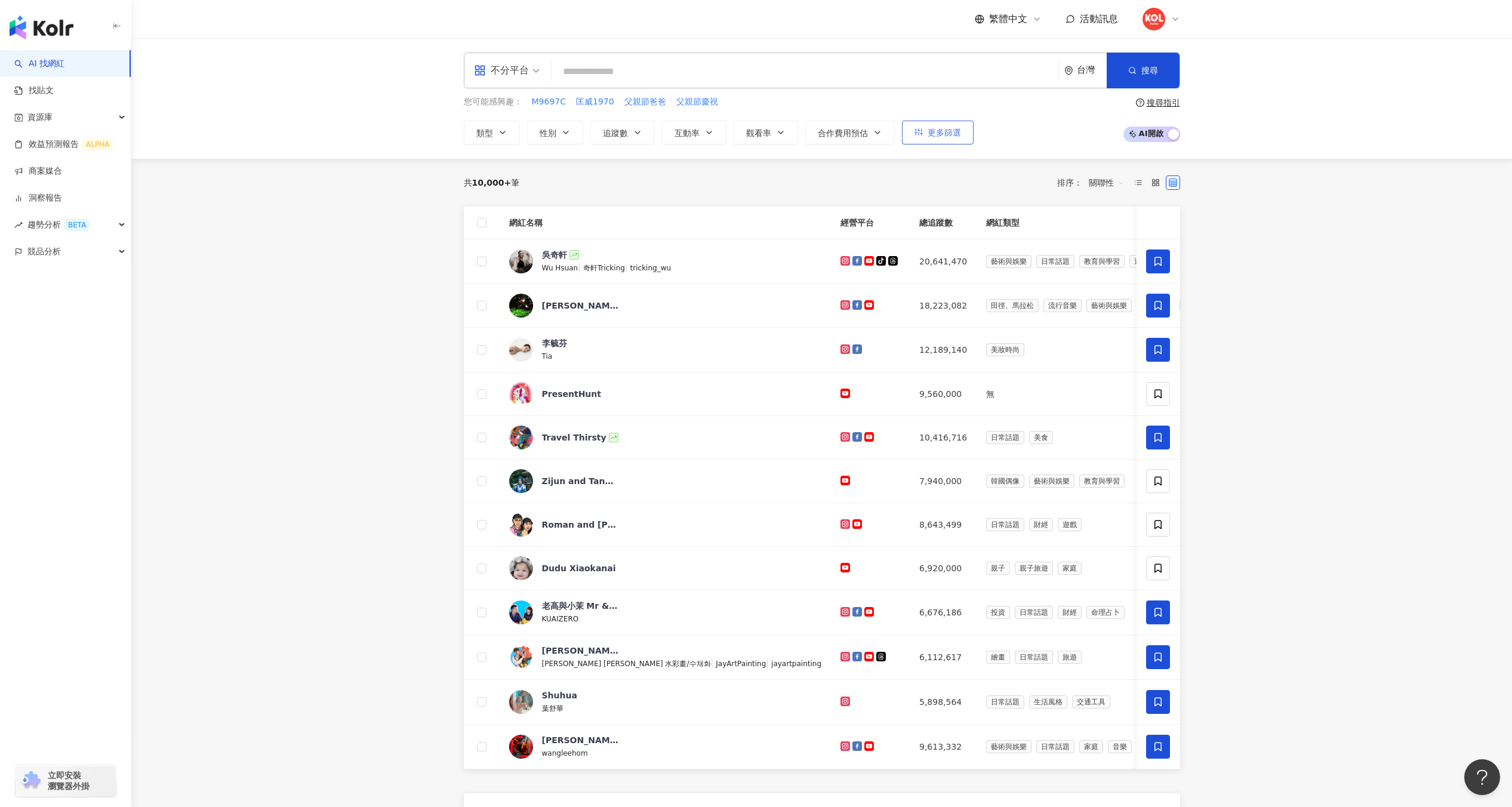
click at [961, 130] on button "更多篩選" at bounding box center [938, 132] width 72 height 24
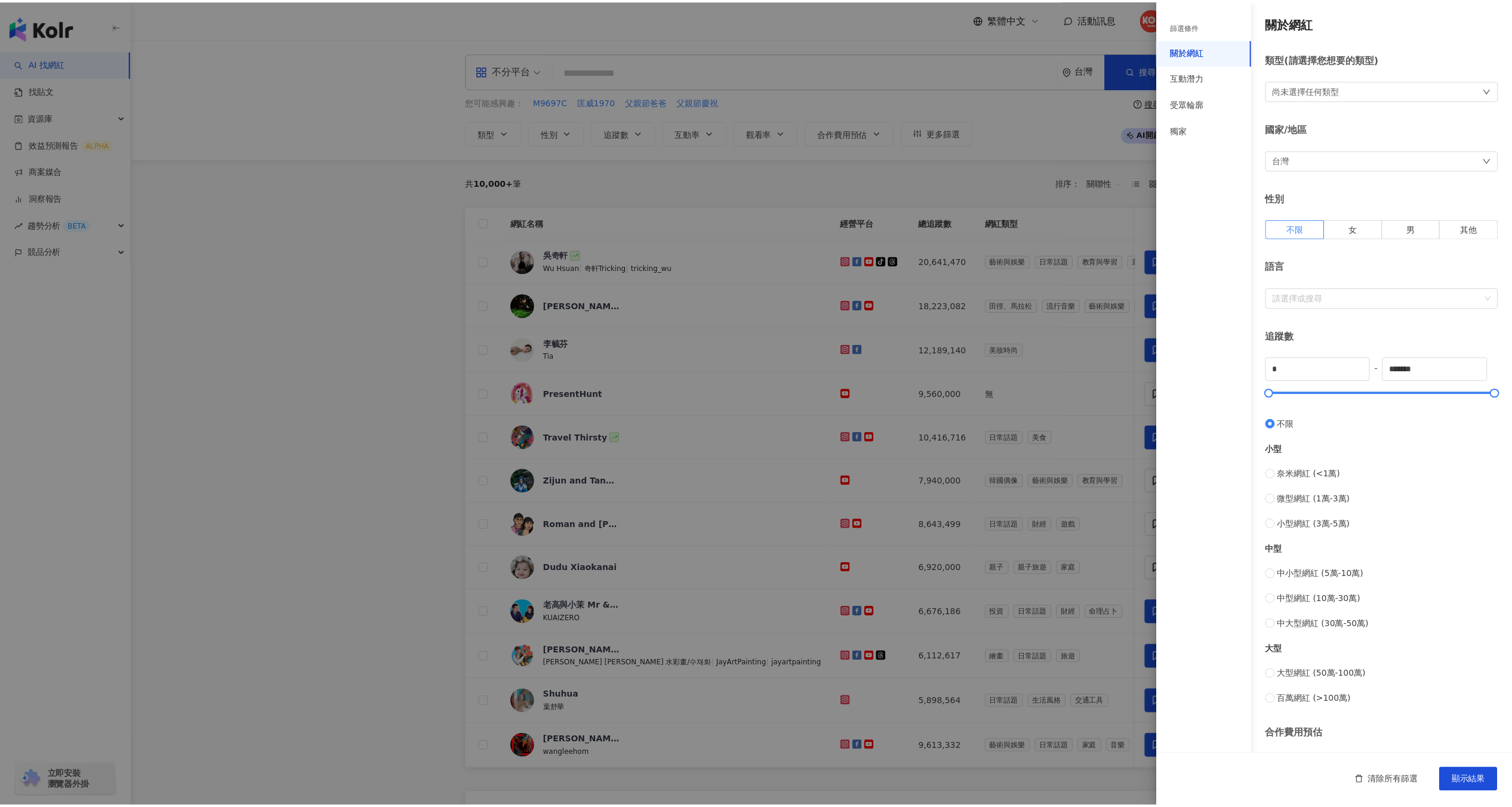
scroll to position [95, 0]
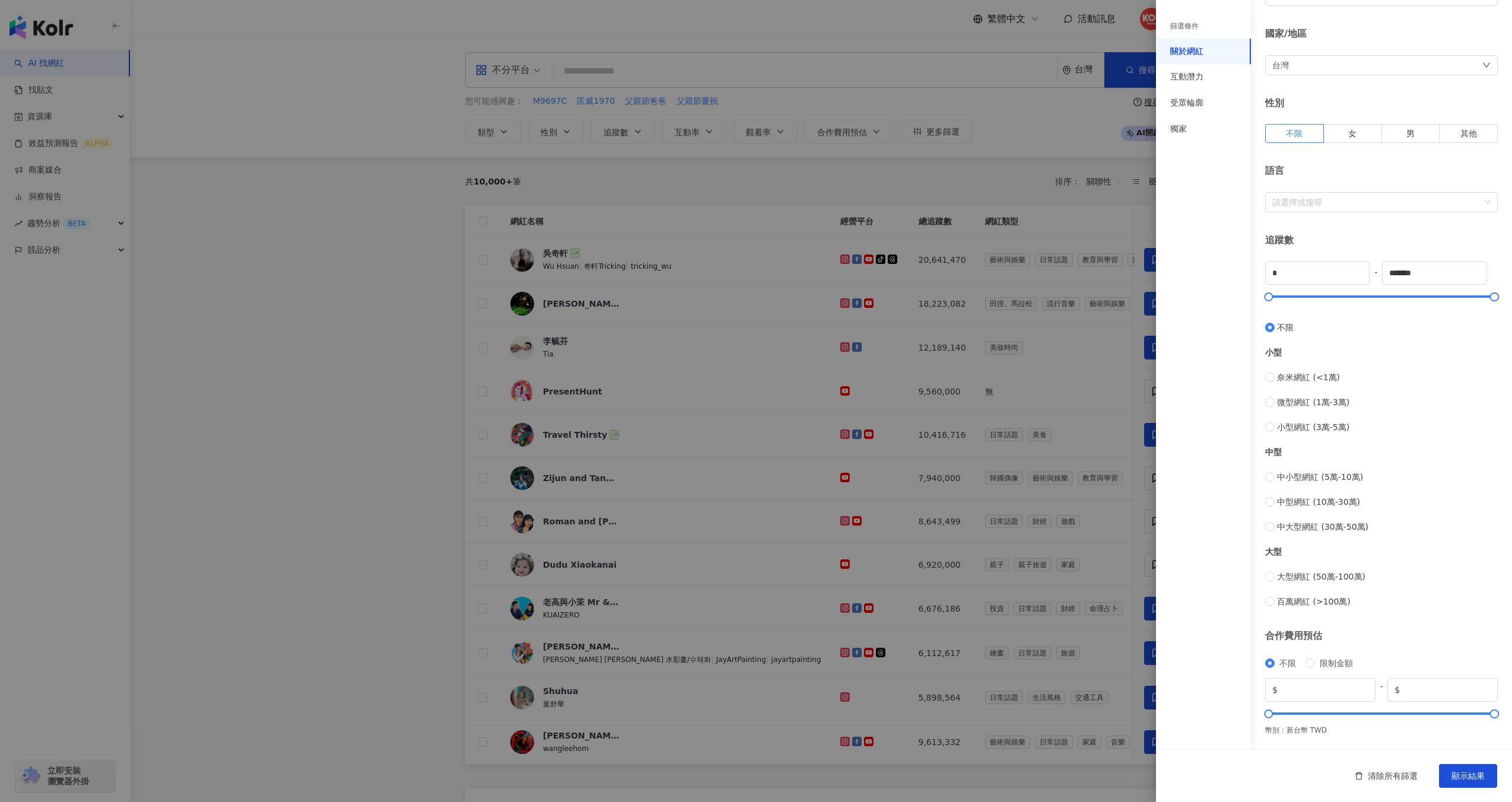
click at [429, 57] on div at bounding box center [756, 401] width 1512 height 802
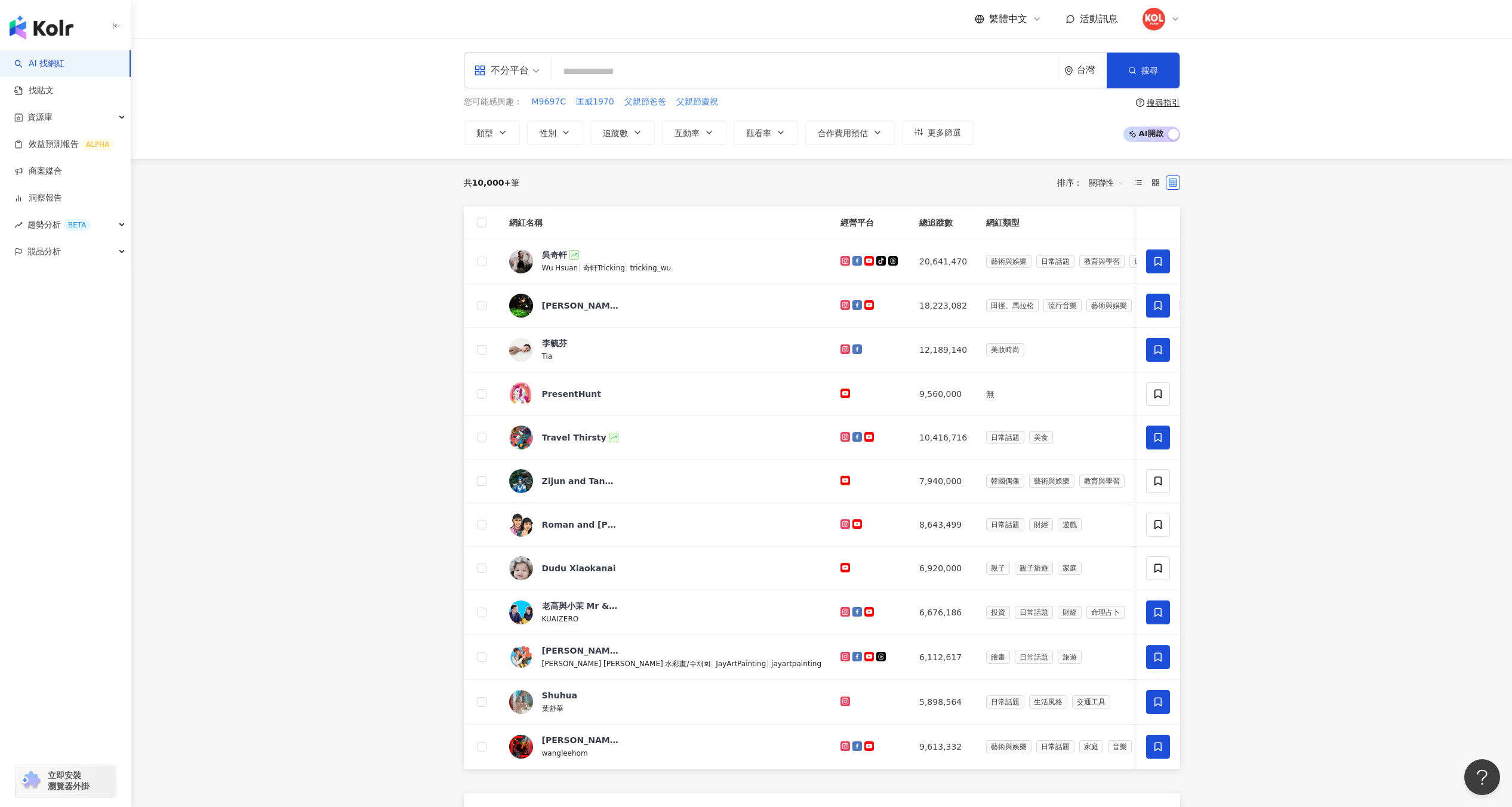
click at [1157, 25] on img at bounding box center [1154, 19] width 23 height 23
click at [1205, 166] on span "切換工作區" at bounding box center [1186, 162] width 42 height 9
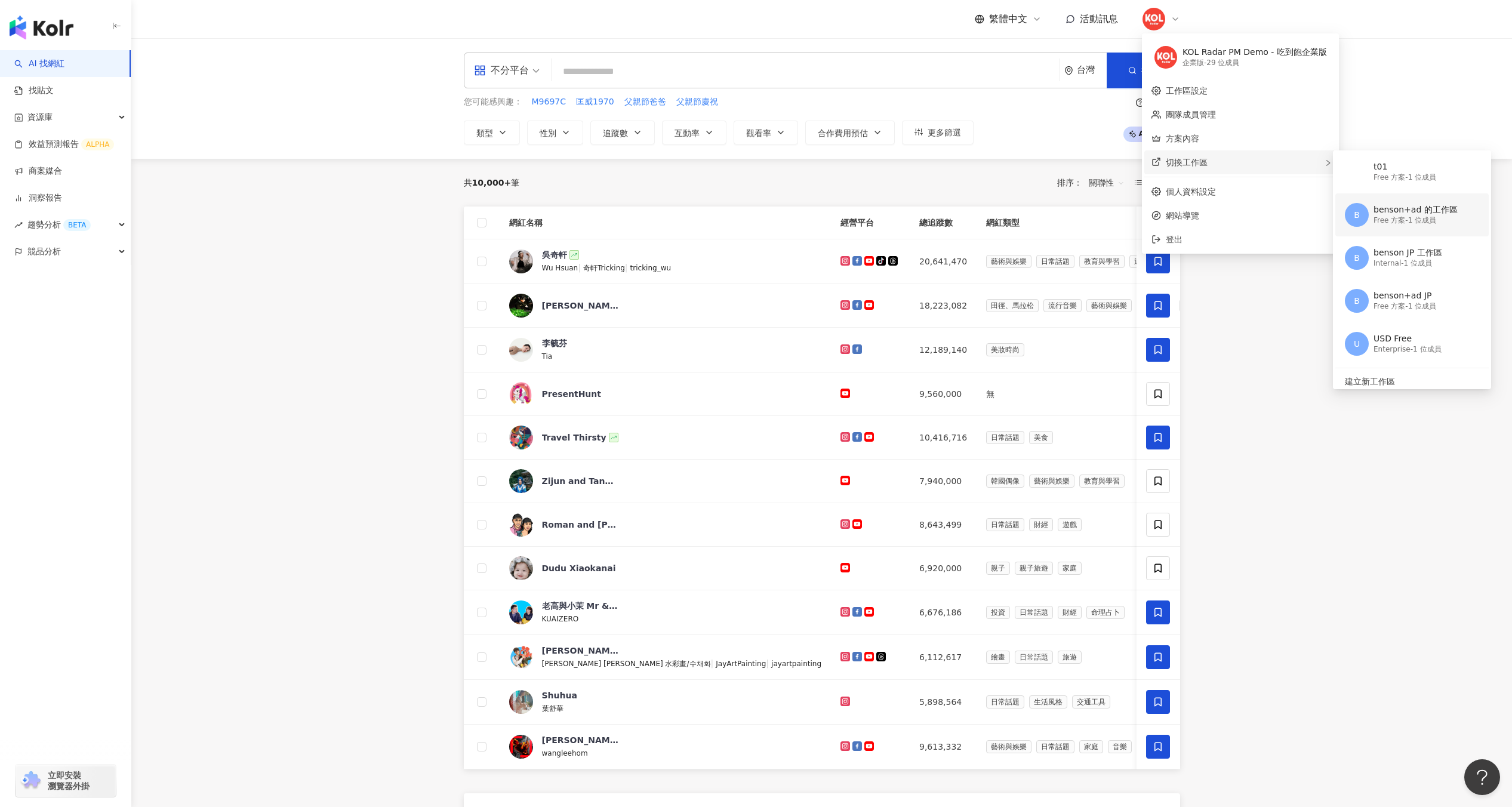
scroll to position [438, 0]
click at [1395, 371] on span "建立新工作區" at bounding box center [1410, 376] width 132 height 13
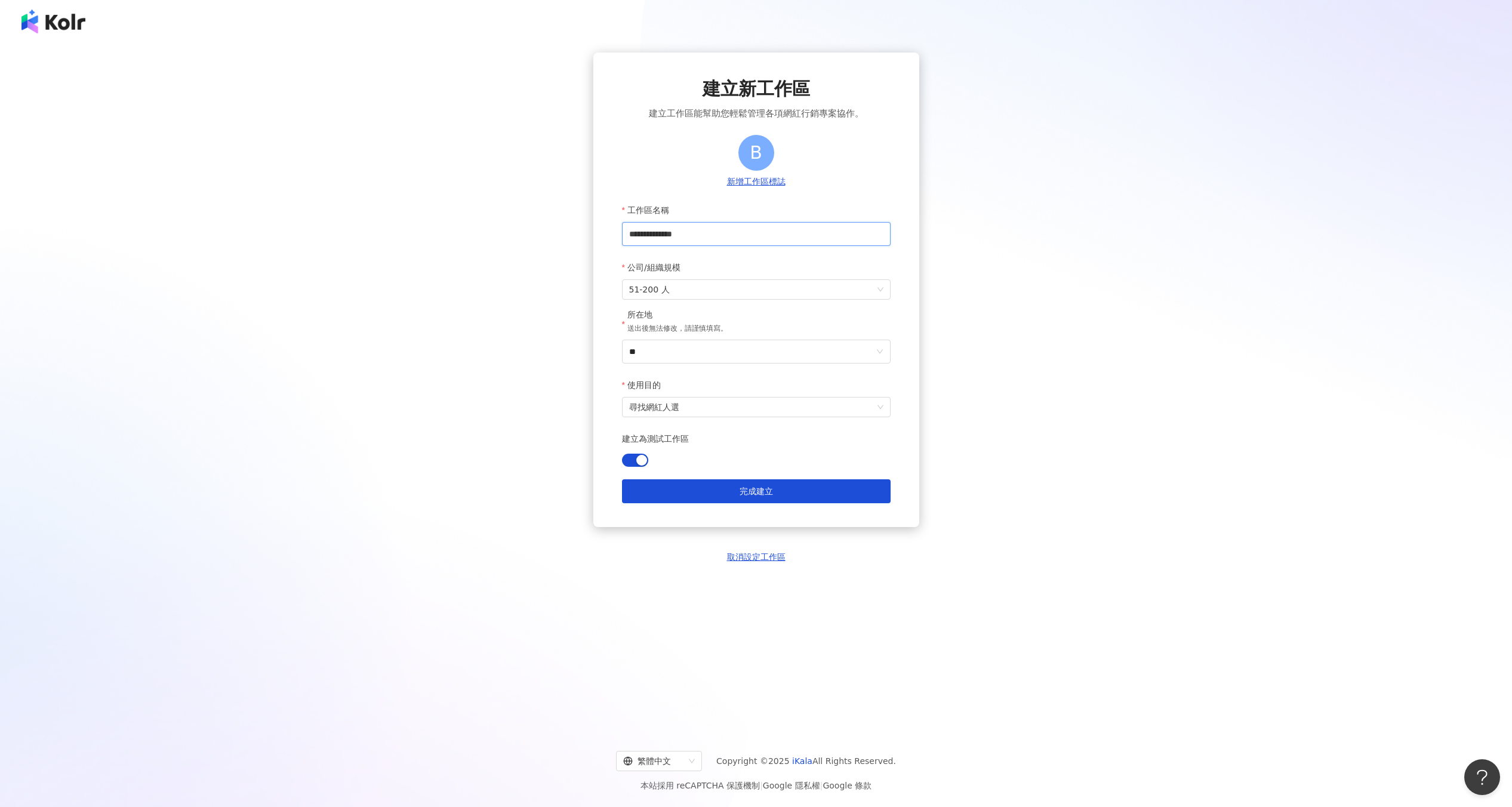
click at [774, 235] on input "**********" at bounding box center [757, 234] width 269 height 24
type input "*"
type input "******"
click at [997, 278] on div "建立新工作區 建立工作區能幫助您輕鬆管理各項網紅行銷專案協作。 B 新增工作區標誌 工作區名稱 ****** 公司/組織規模 51-200 人 所在地 送出後…" at bounding box center [755, 385] width 1483 height 665
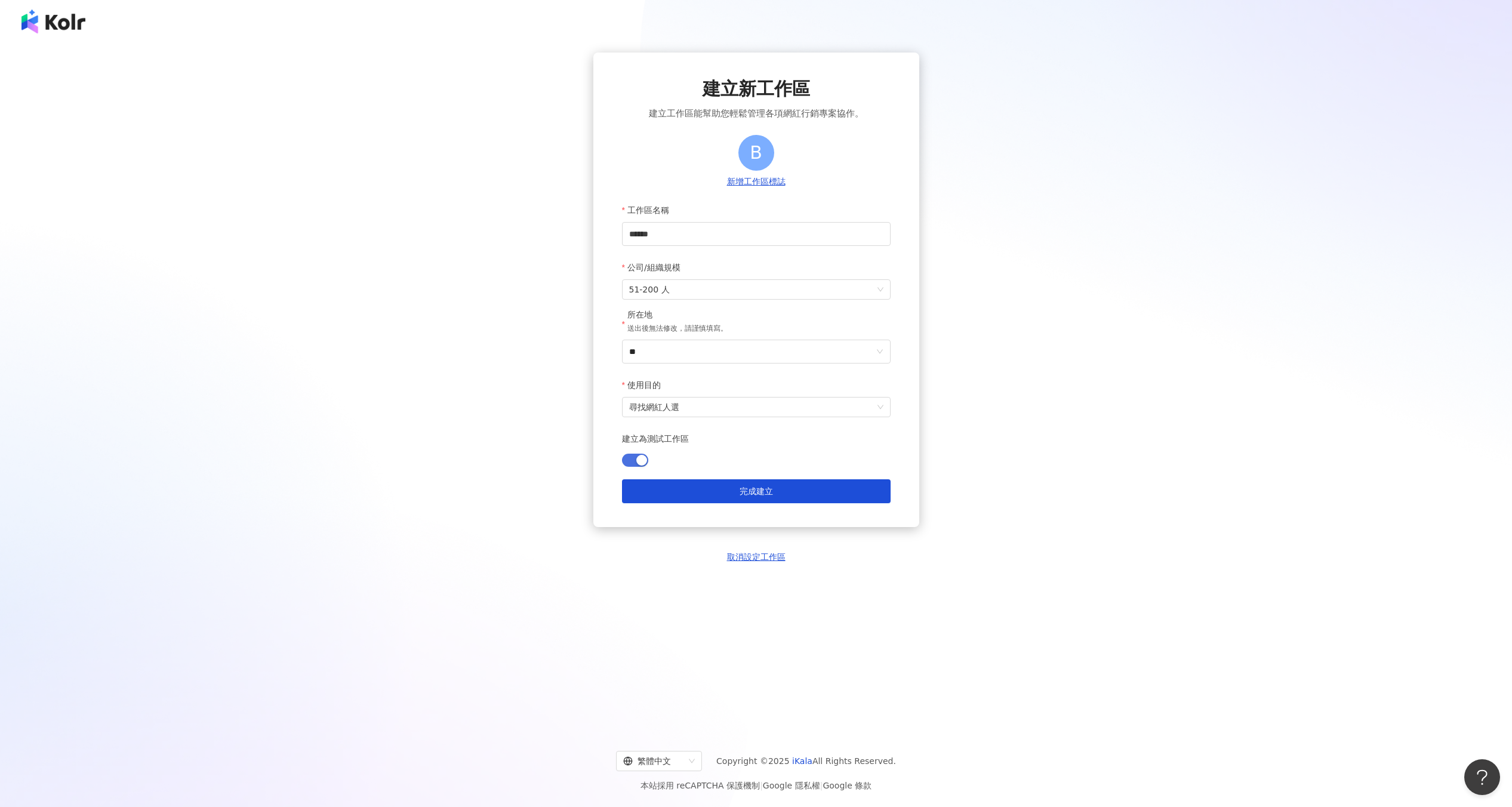
click at [628, 460] on span "button" at bounding box center [635, 460] width 26 height 13
click at [628, 460] on div "button" at bounding box center [628, 460] width 11 height 11
click at [697, 488] on button "完成建立" at bounding box center [757, 491] width 269 height 24
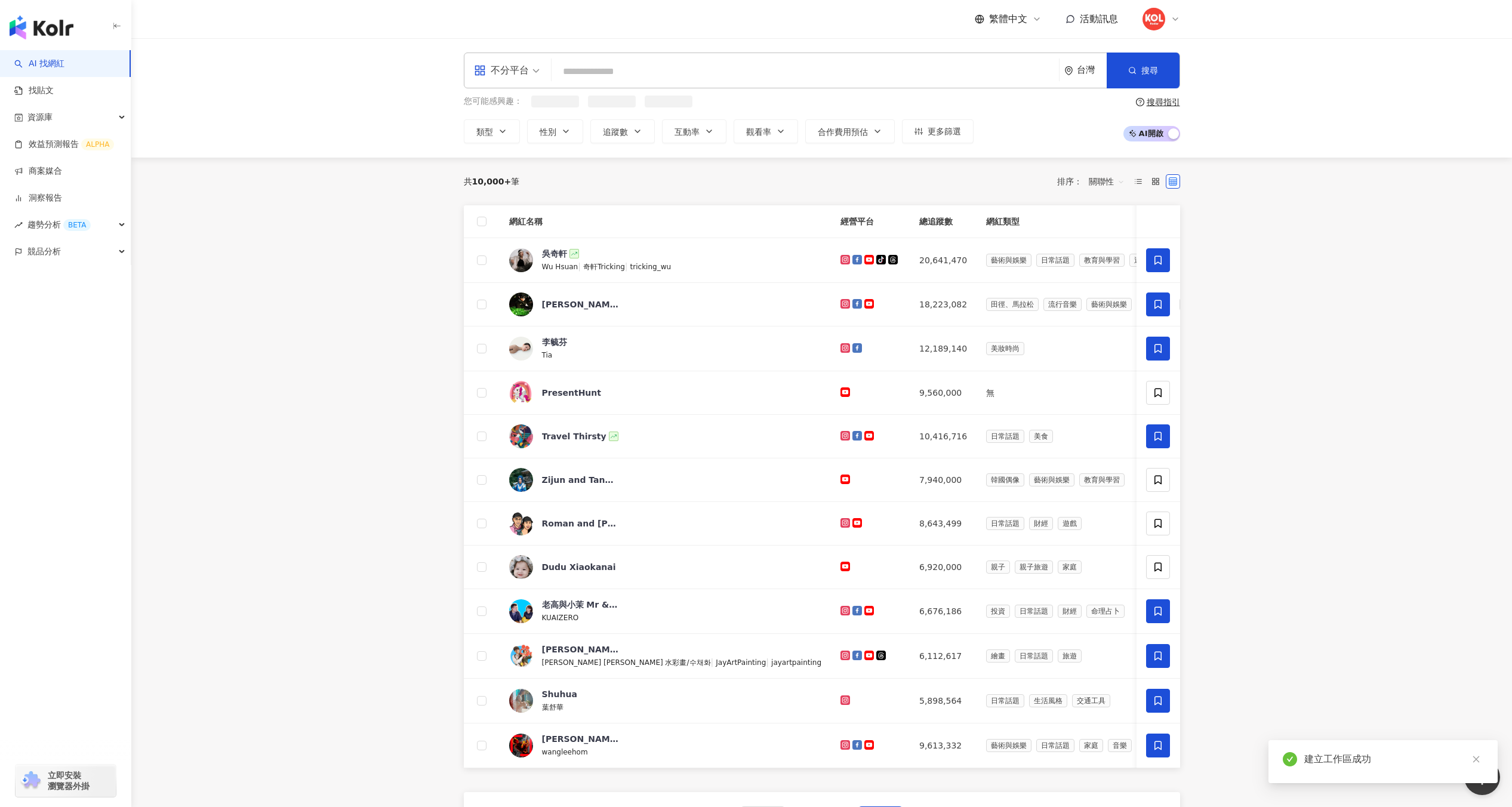
click at [1152, 16] on img at bounding box center [1154, 19] width 23 height 23
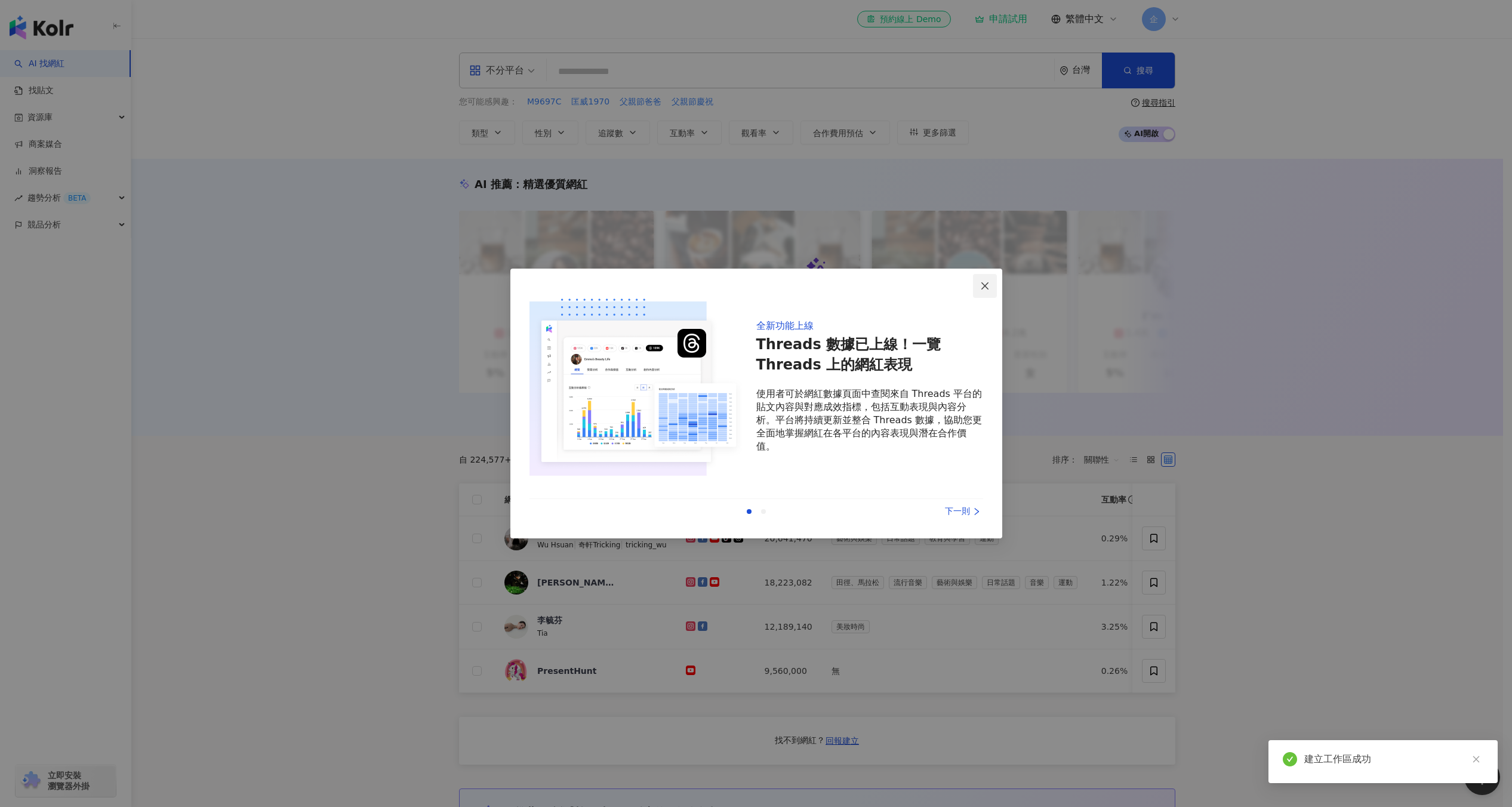
click at [990, 276] on button "Close" at bounding box center [984, 286] width 24 height 24
